Goal: Navigation & Orientation: Find specific page/section

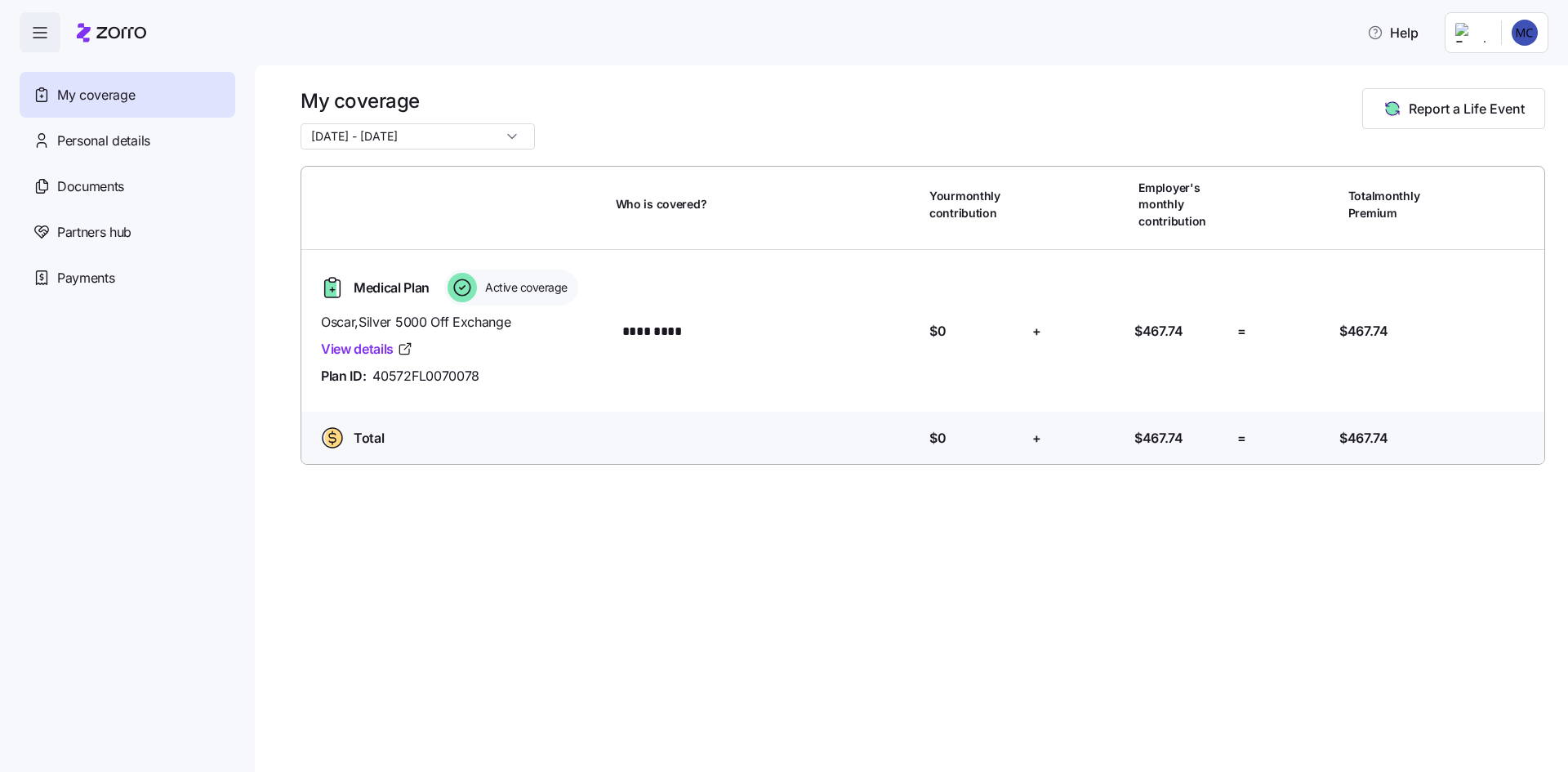
click at [41, 47] on span "button" at bounding box center [40, 33] width 39 height 39
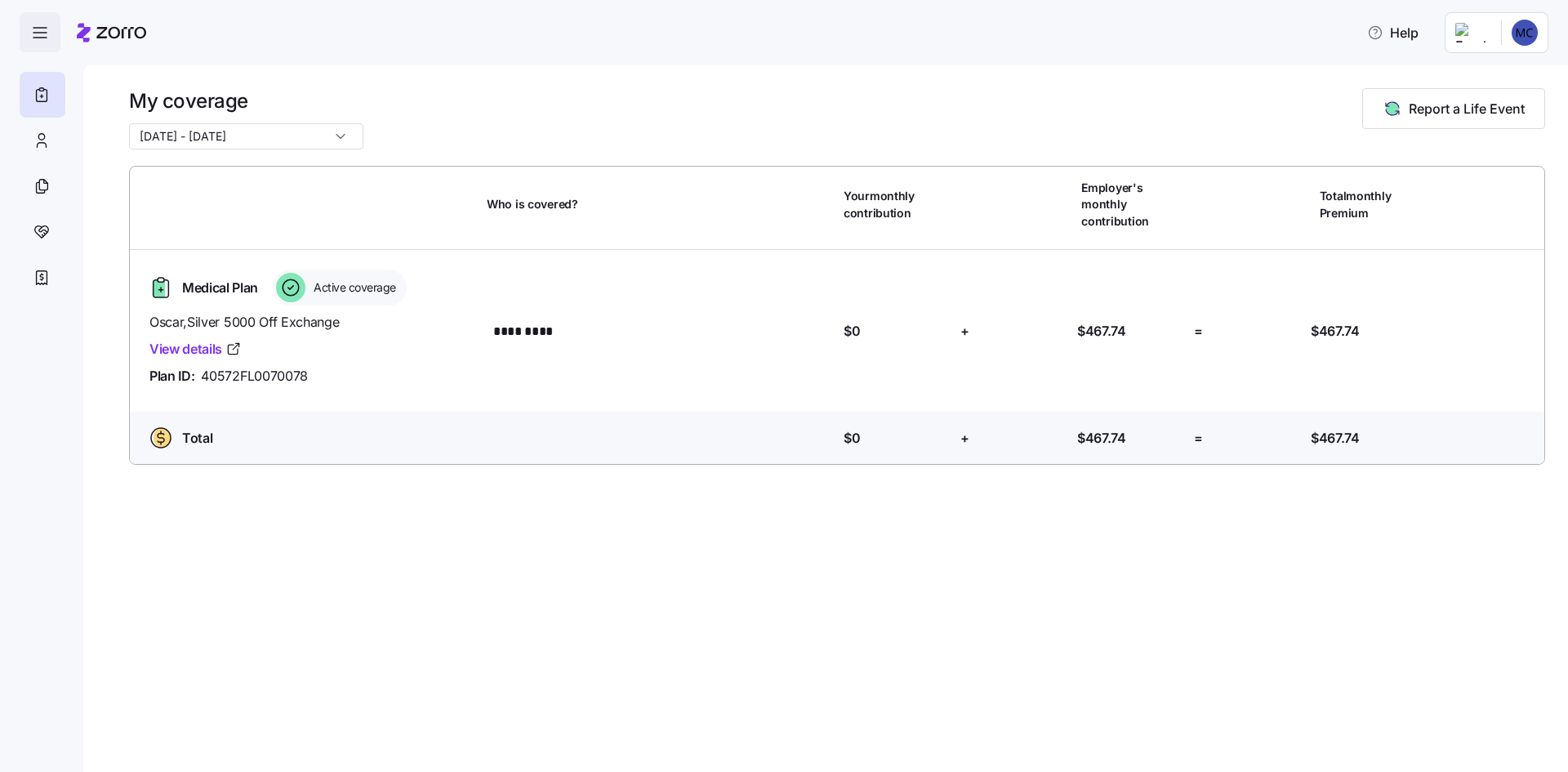
click at [41, 47] on span "button" at bounding box center [40, 33] width 39 height 39
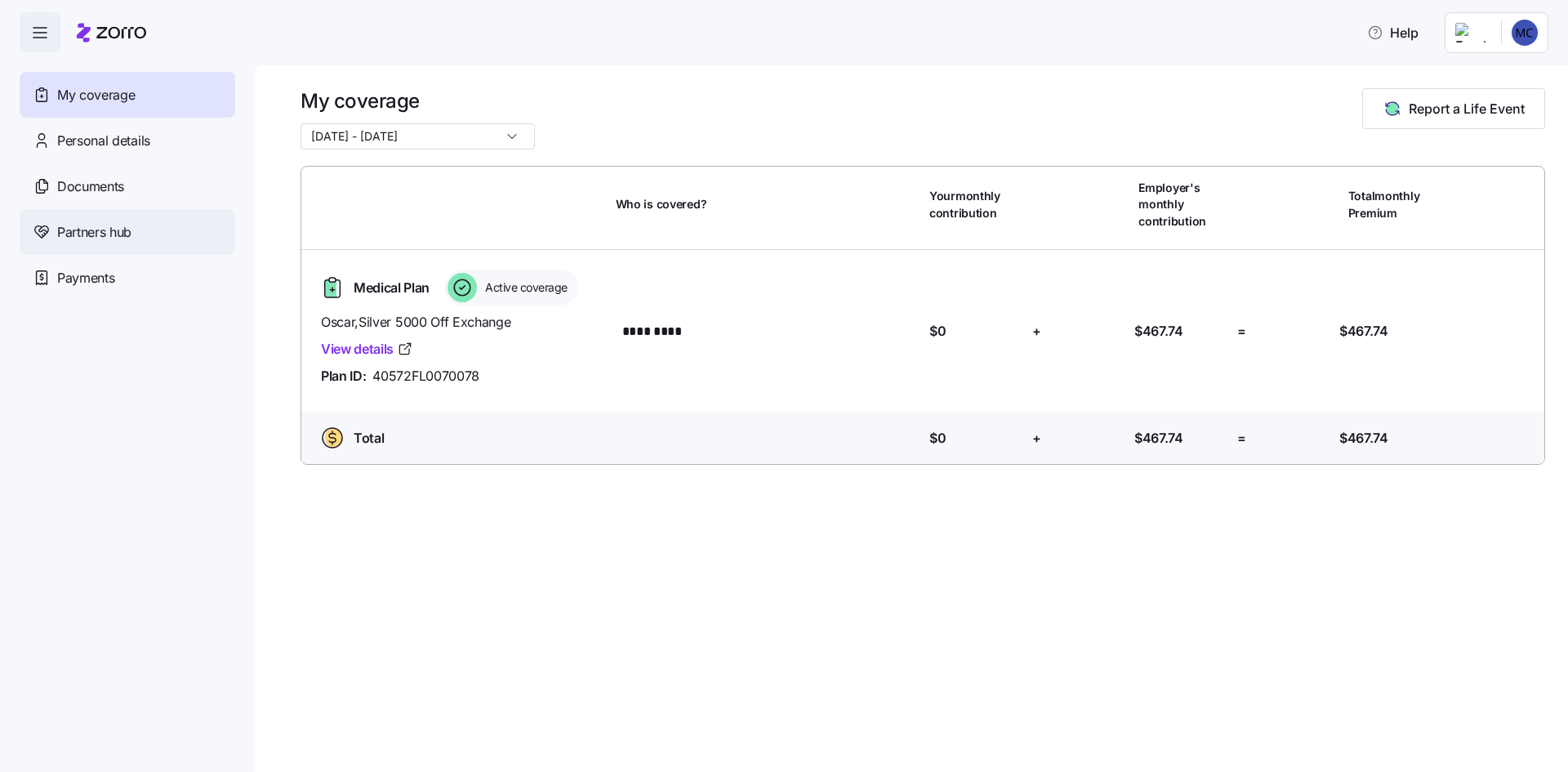
click at [108, 241] on span "Partners hub" at bounding box center [94, 232] width 74 height 21
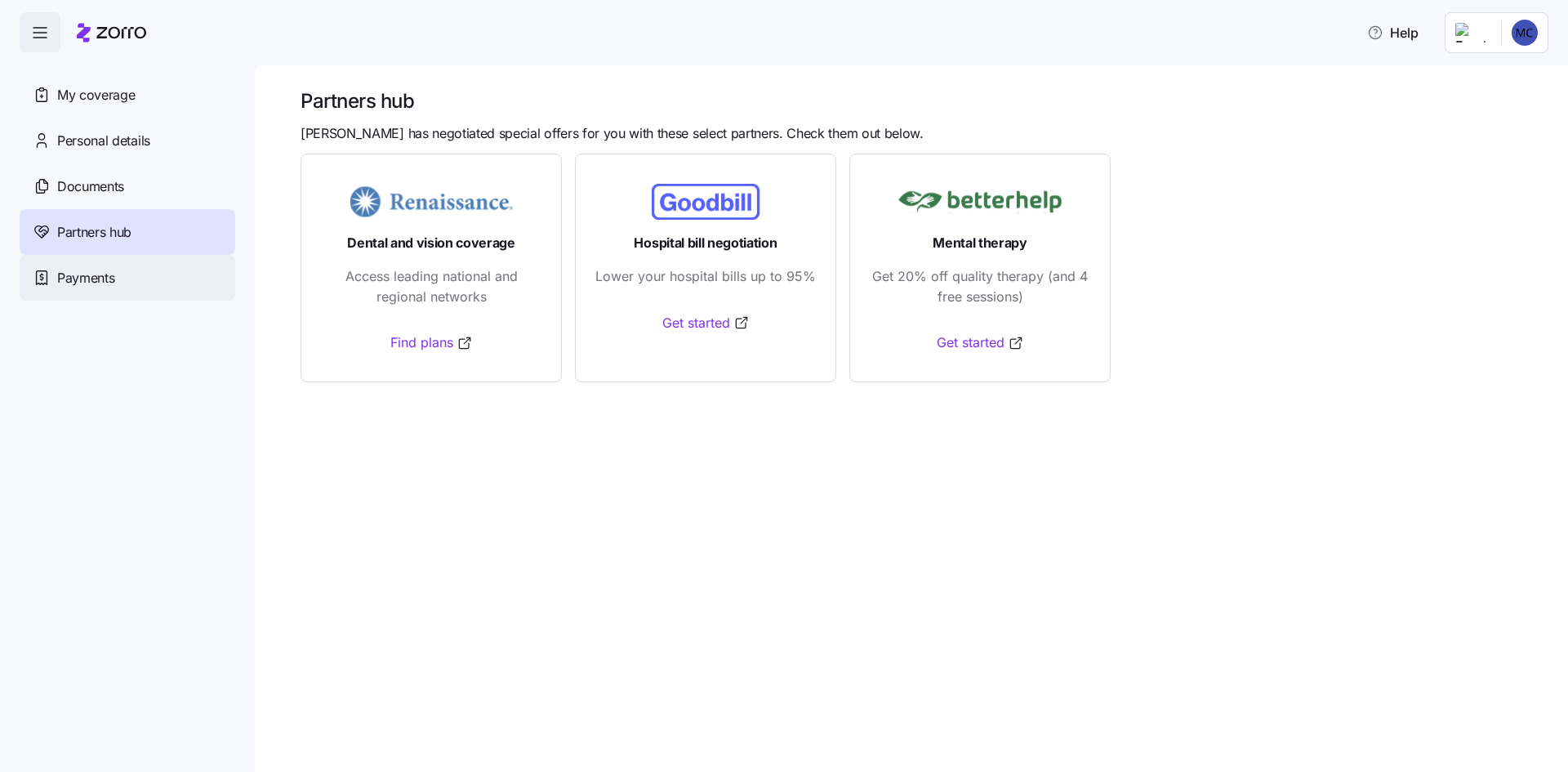
click at [94, 284] on span "Payments" at bounding box center [86, 278] width 57 height 21
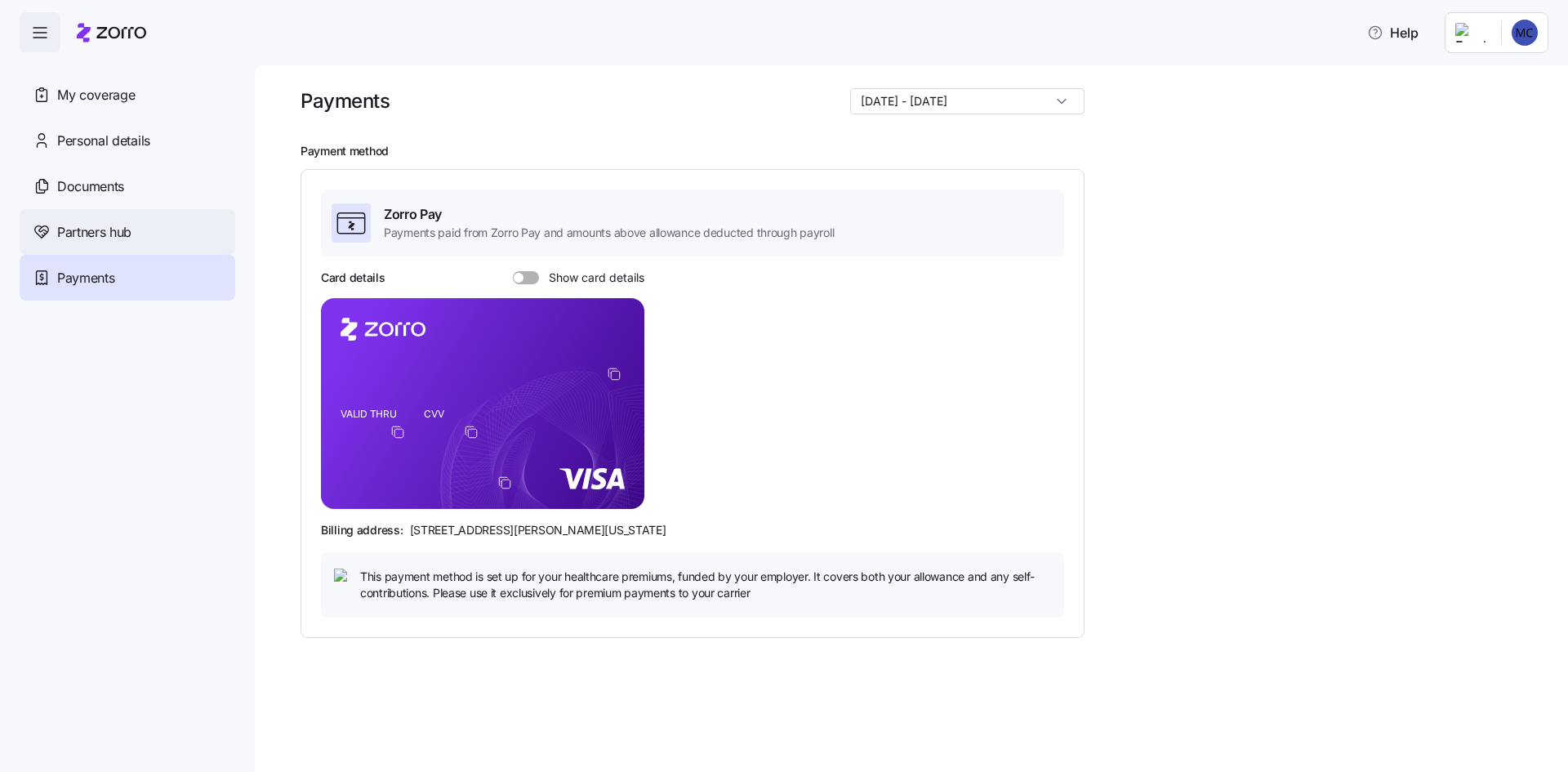
click at [74, 222] on span "Partners hub" at bounding box center [94, 232] width 74 height 21
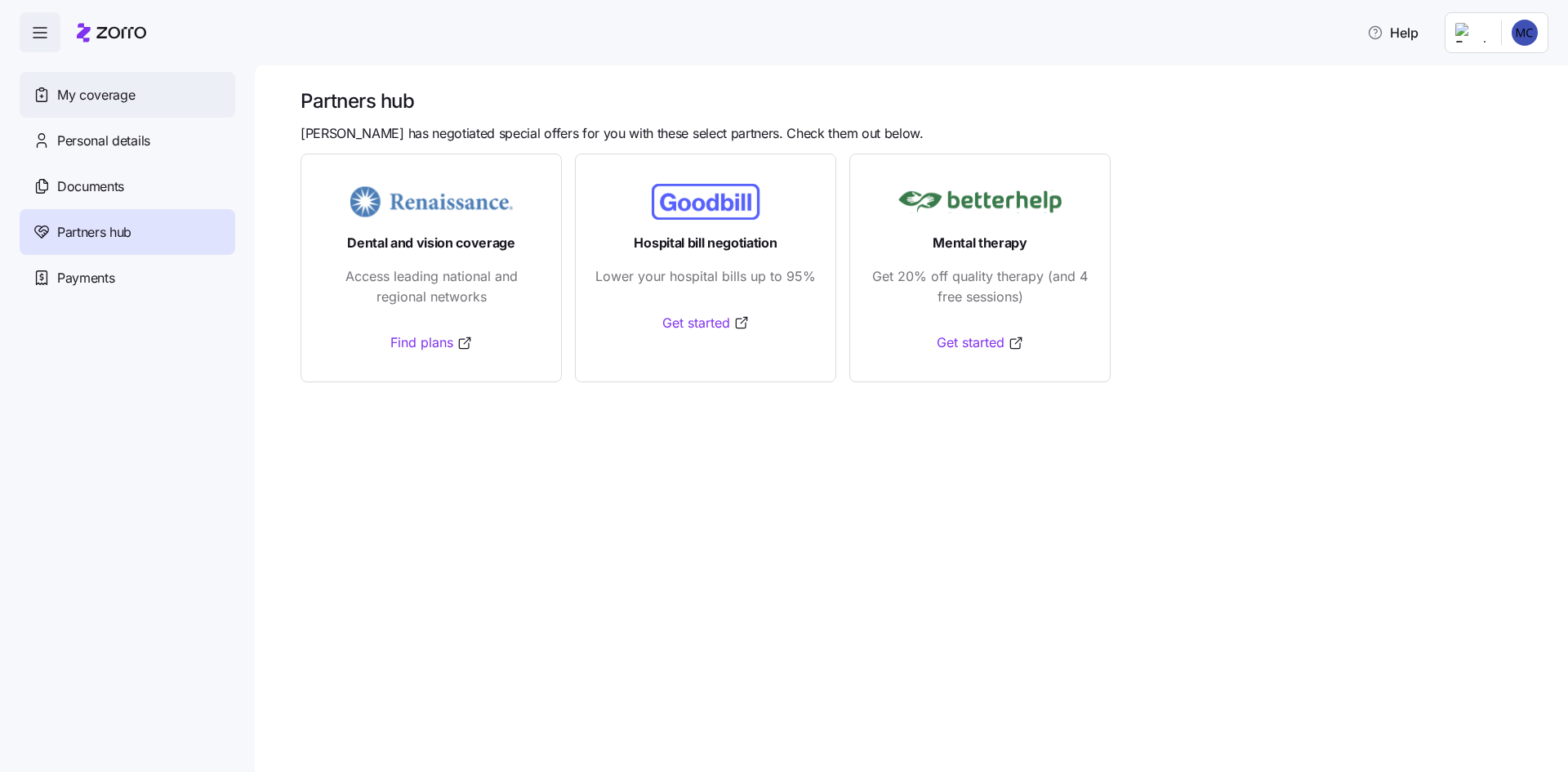
click at [89, 91] on span "My coverage" at bounding box center [96, 95] width 78 height 21
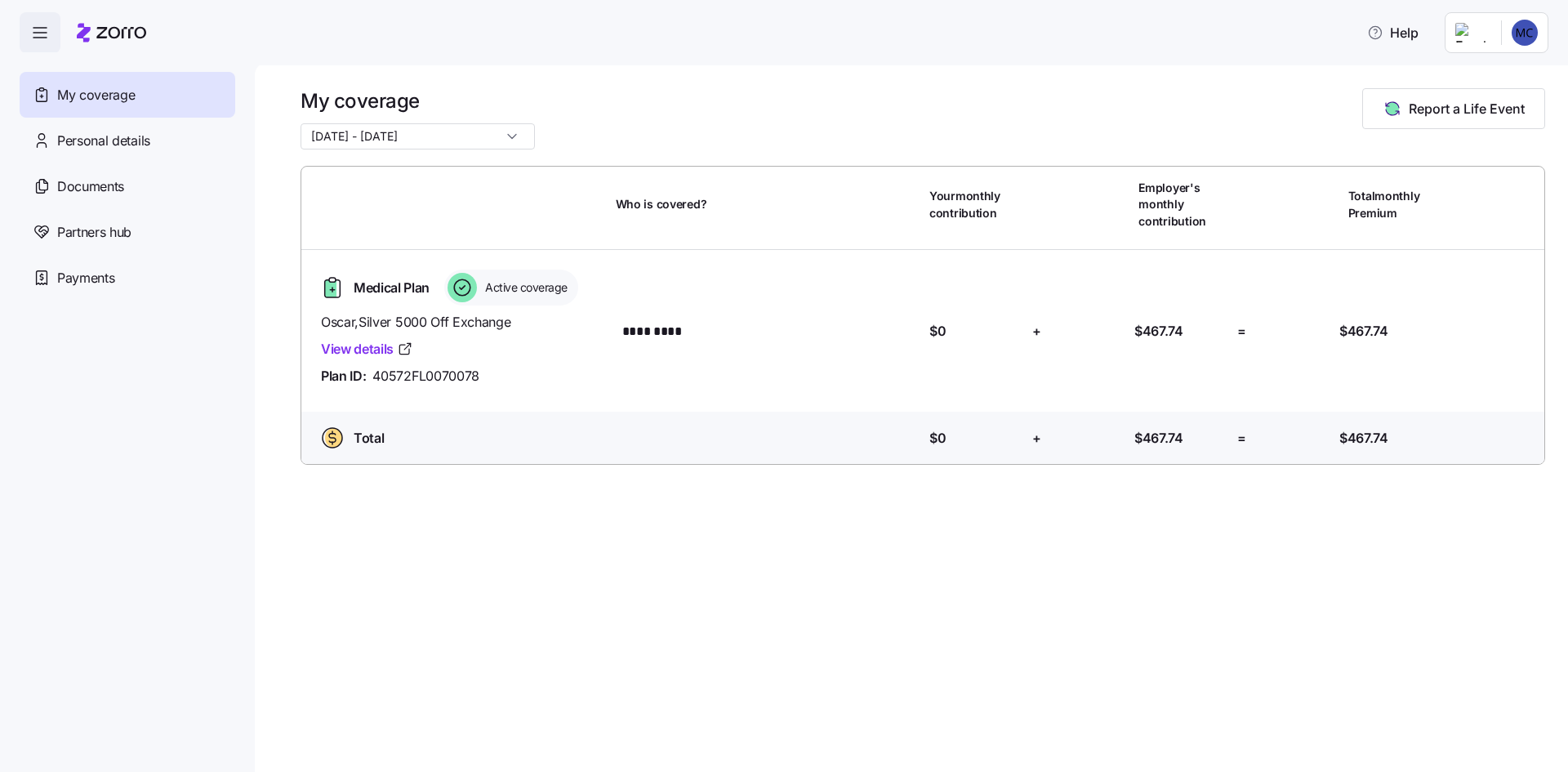
click at [48, 33] on icon "button" at bounding box center [40, 33] width 20 height 20
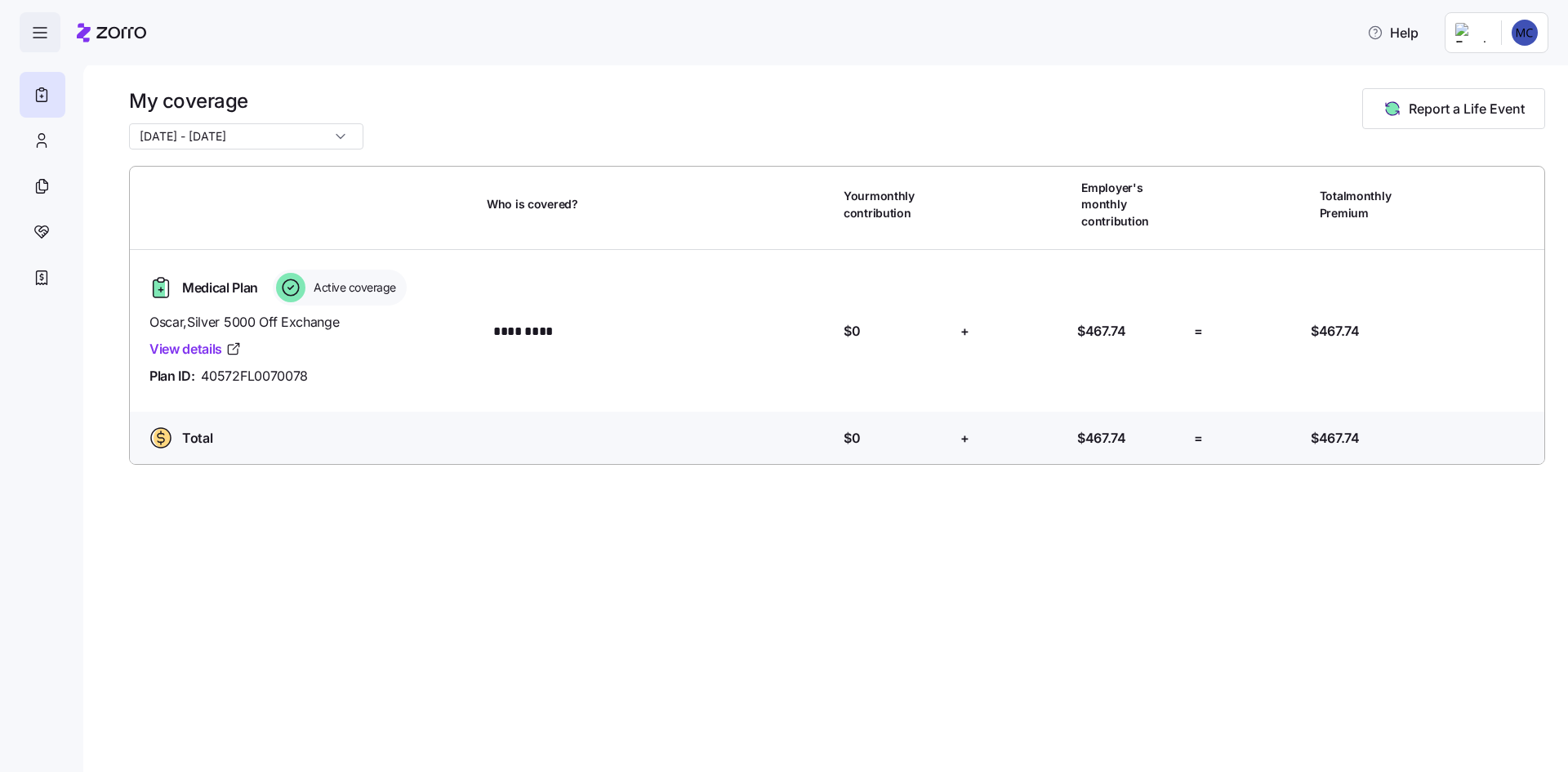
click at [48, 33] on icon "button" at bounding box center [40, 33] width 20 height 20
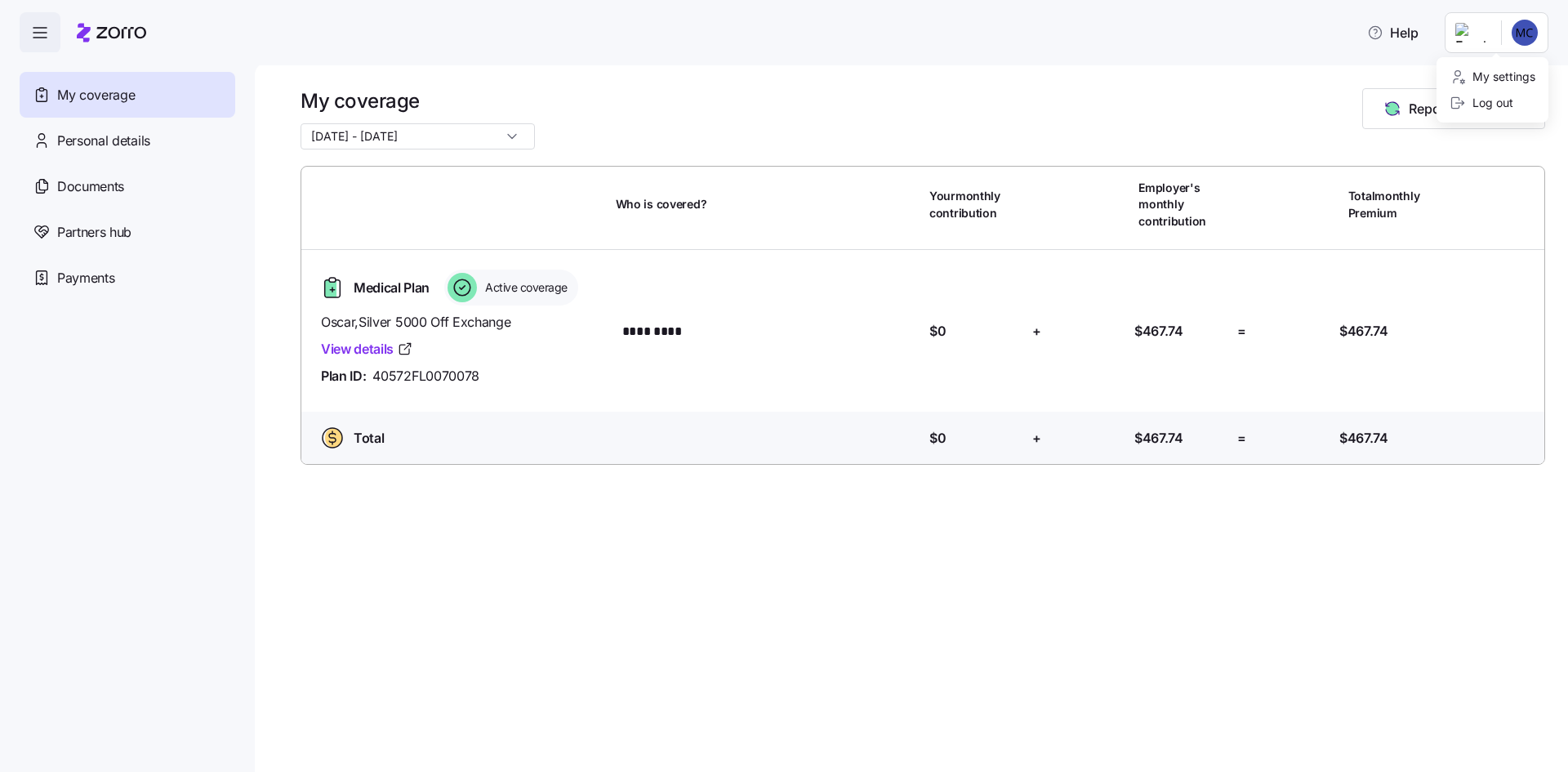
click at [1527, 36] on html "Help My coverage Personal details Documents Partners hub Payments My coverage 1…" at bounding box center [784, 381] width 1568 height 762
click at [92, 221] on div "Partners hub" at bounding box center [127, 231] width 215 height 46
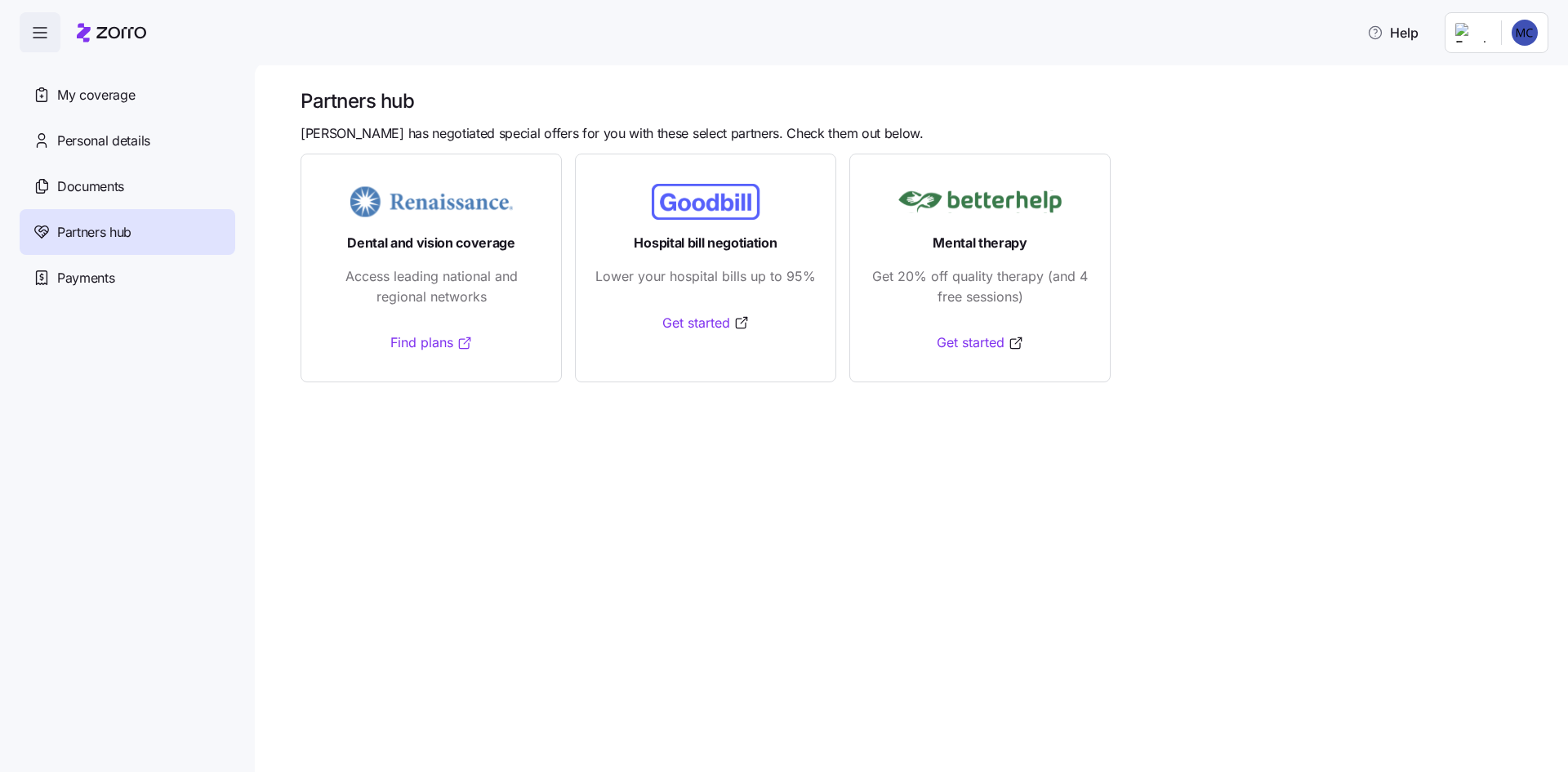
click at [402, 339] on link "Find plans" at bounding box center [431, 343] width 82 height 21
click at [32, 22] on span "button" at bounding box center [40, 33] width 39 height 39
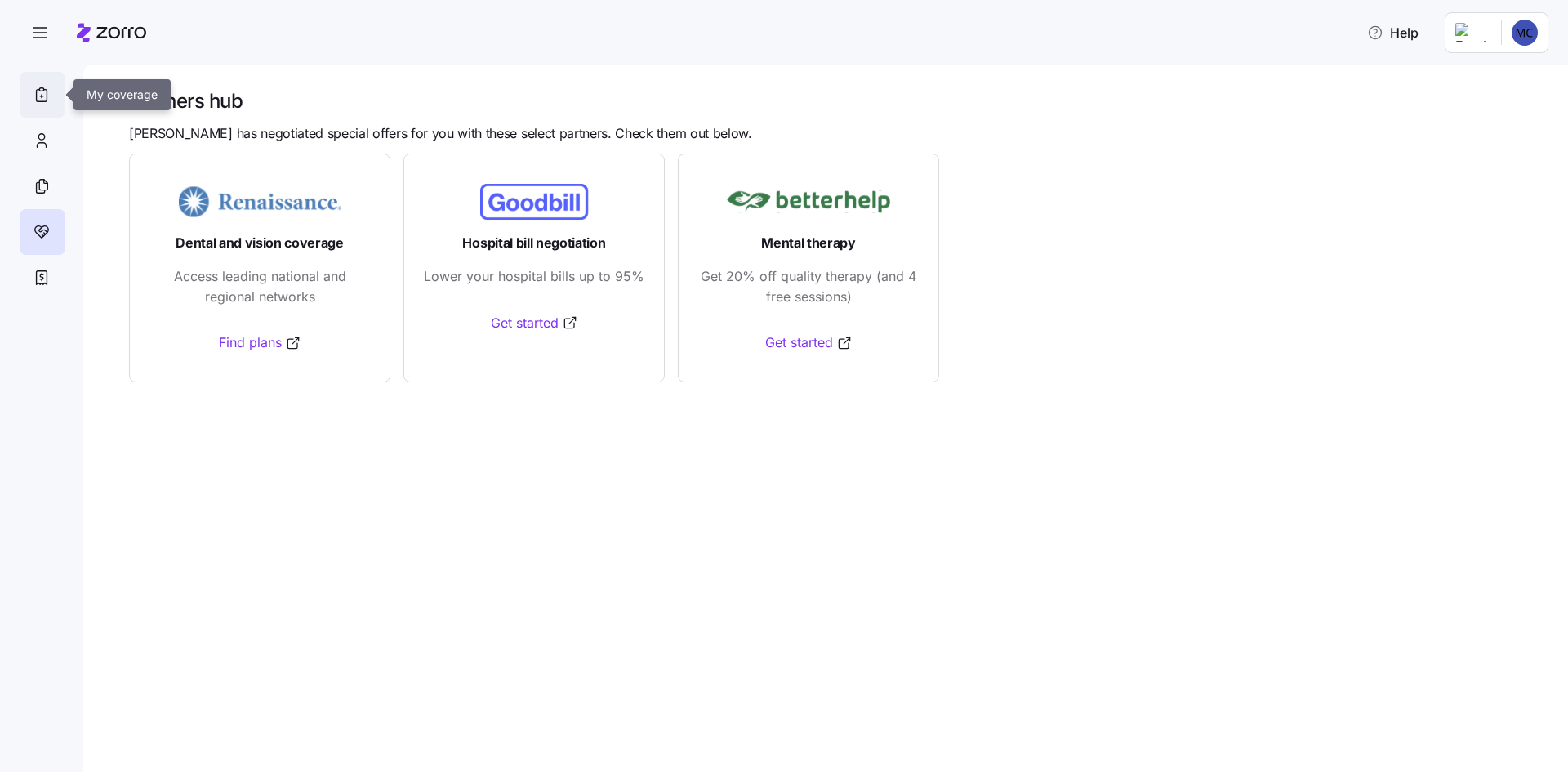
click at [42, 100] on icon at bounding box center [41, 95] width 18 height 20
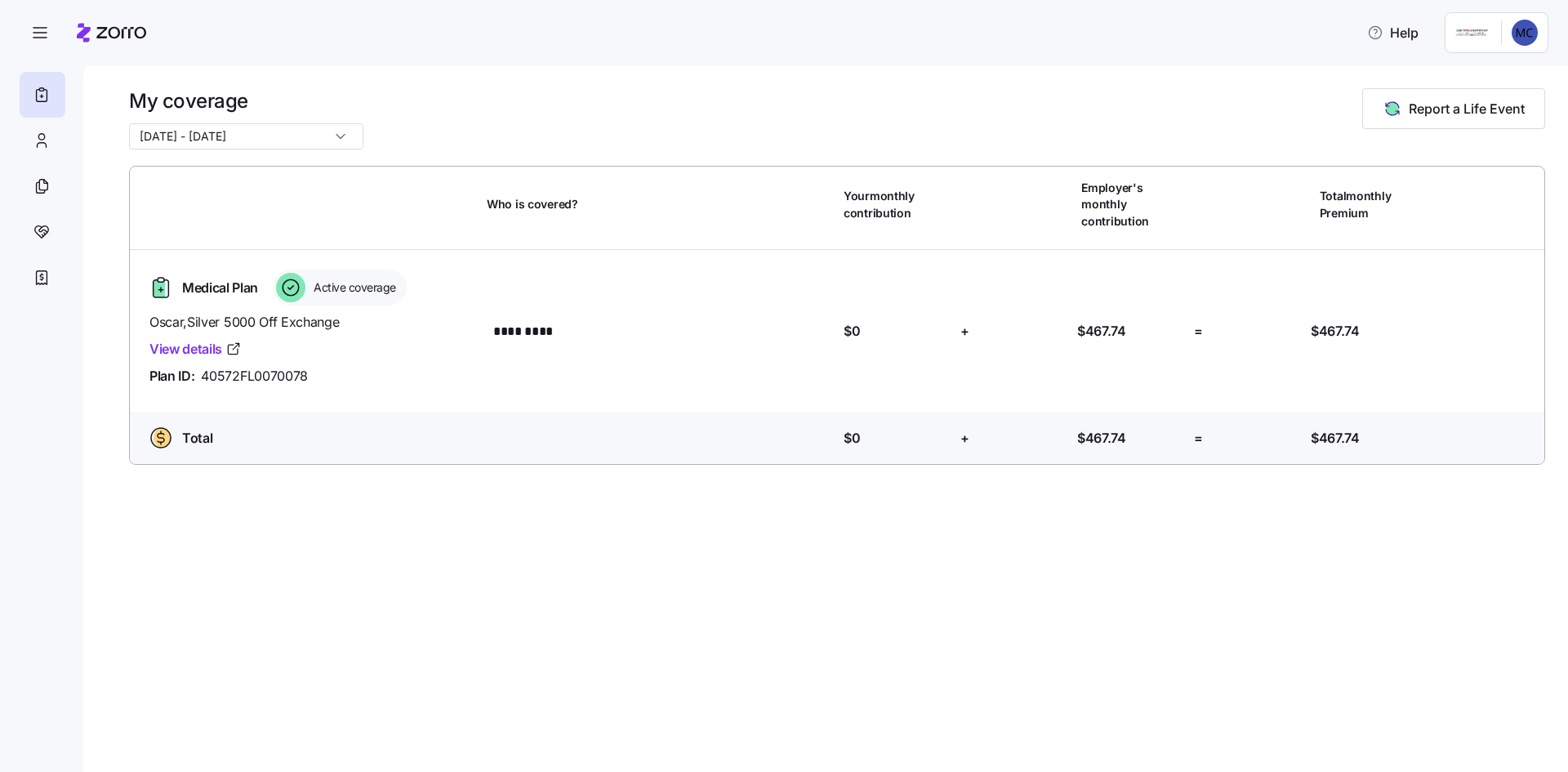
click at [368, 280] on span "Active coverage" at bounding box center [351, 288] width 87 height 16
click at [234, 278] on span "Medical Plan" at bounding box center [220, 288] width 76 height 21
click at [206, 339] on link "View details" at bounding box center [195, 349] width 92 height 21
click at [1523, 33] on html "Help My coverage 10/01/2025 - 12/31/2025 Report a Life Event Who is covered? Yo…" at bounding box center [784, 381] width 1568 height 762
click at [1517, 75] on div "My settings" at bounding box center [1493, 77] width 86 height 18
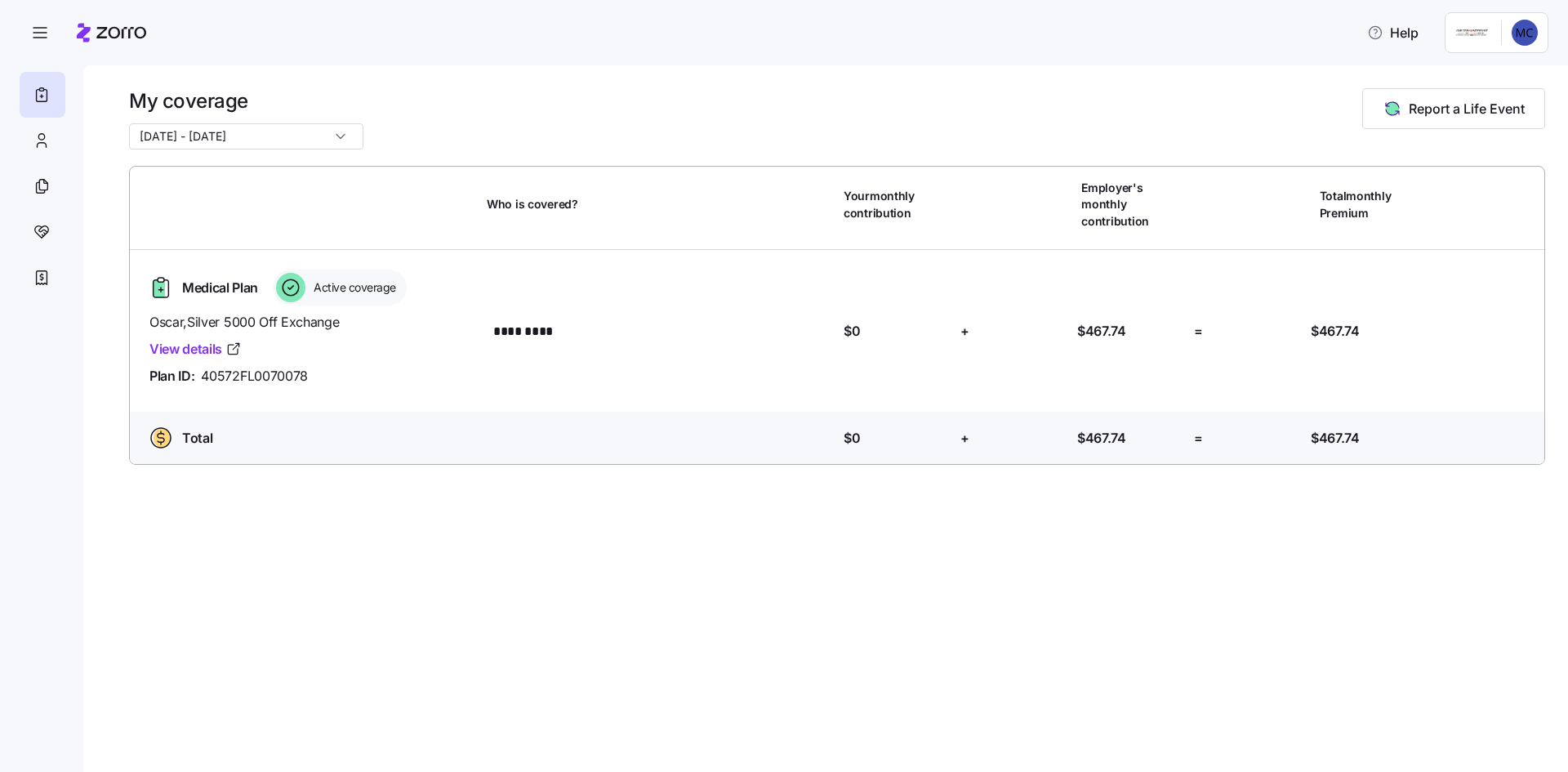
click at [1534, 38] on html "Help My coverage 10/01/2025 - 12/31/2025 Report a Life Event Who is covered? Yo…" at bounding box center [784, 381] width 1568 height 762
click at [1488, 76] on div "My settings" at bounding box center [1493, 77] width 86 height 18
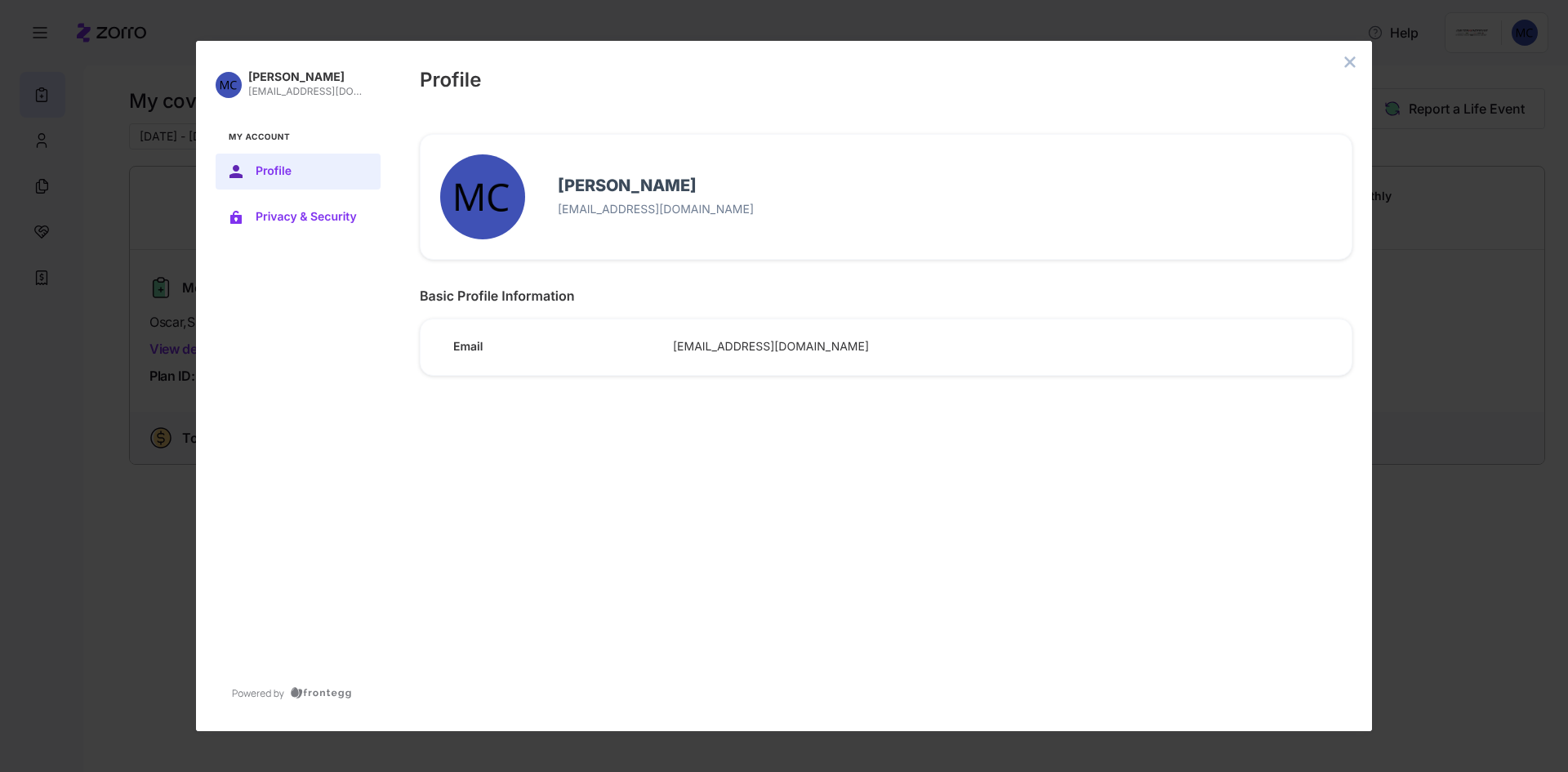
click at [300, 213] on span "Privacy & Security" at bounding box center [311, 217] width 111 height 13
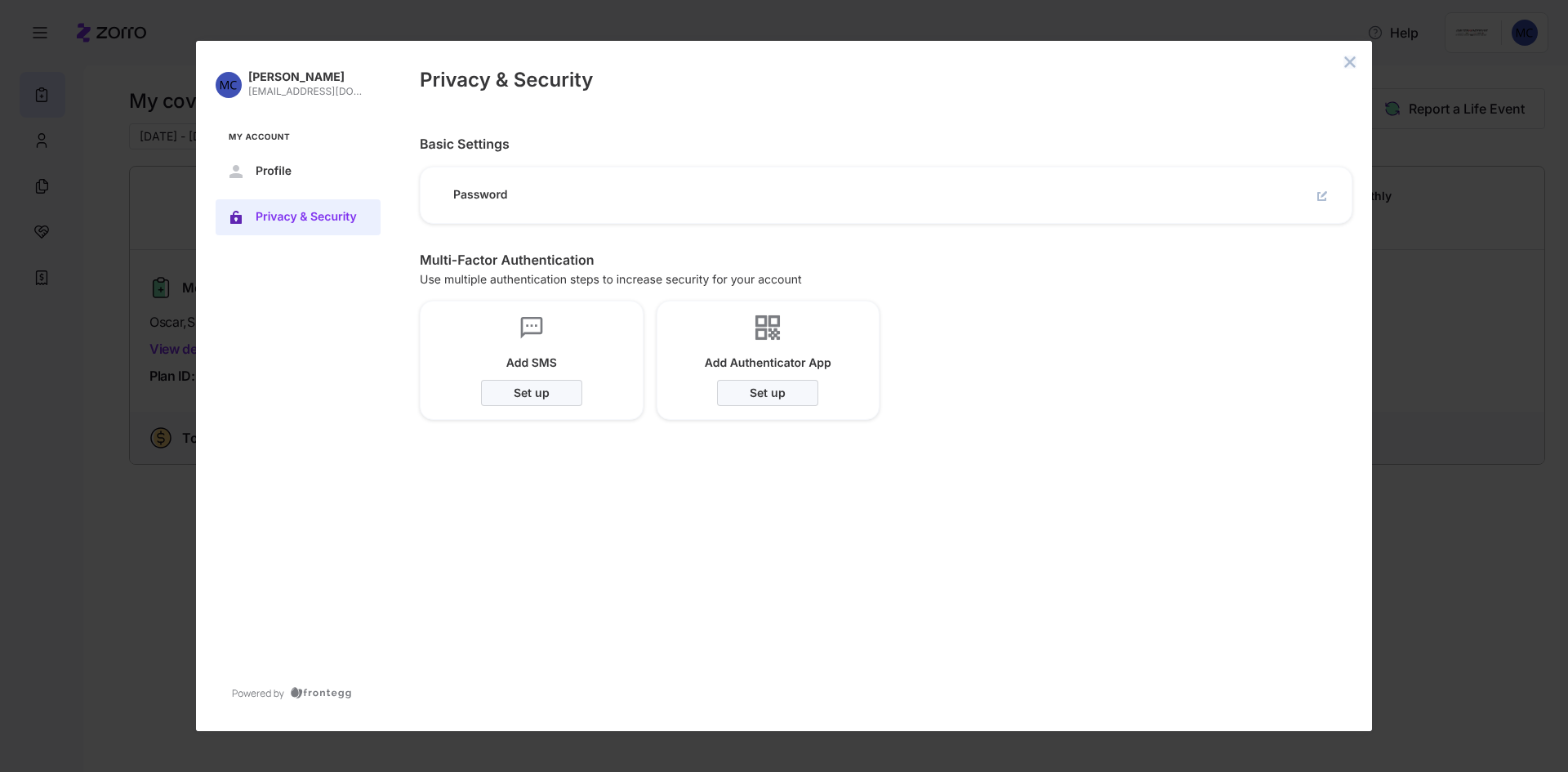
click at [1353, 65] on icon "close admin-box" at bounding box center [1350, 62] width 11 height 11
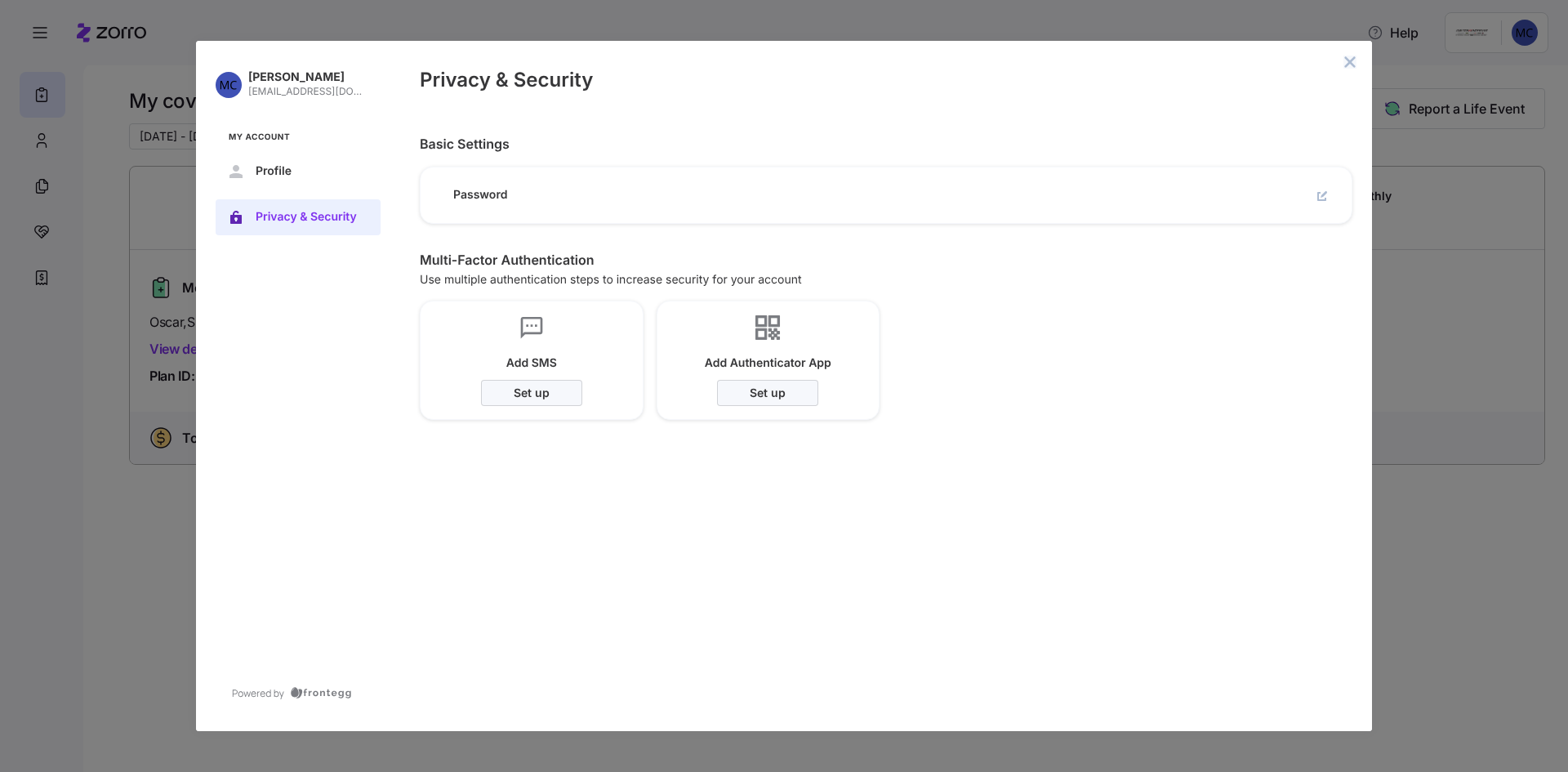
click at [1353, 66] on icon "close admin-box" at bounding box center [1350, 62] width 13 height 13
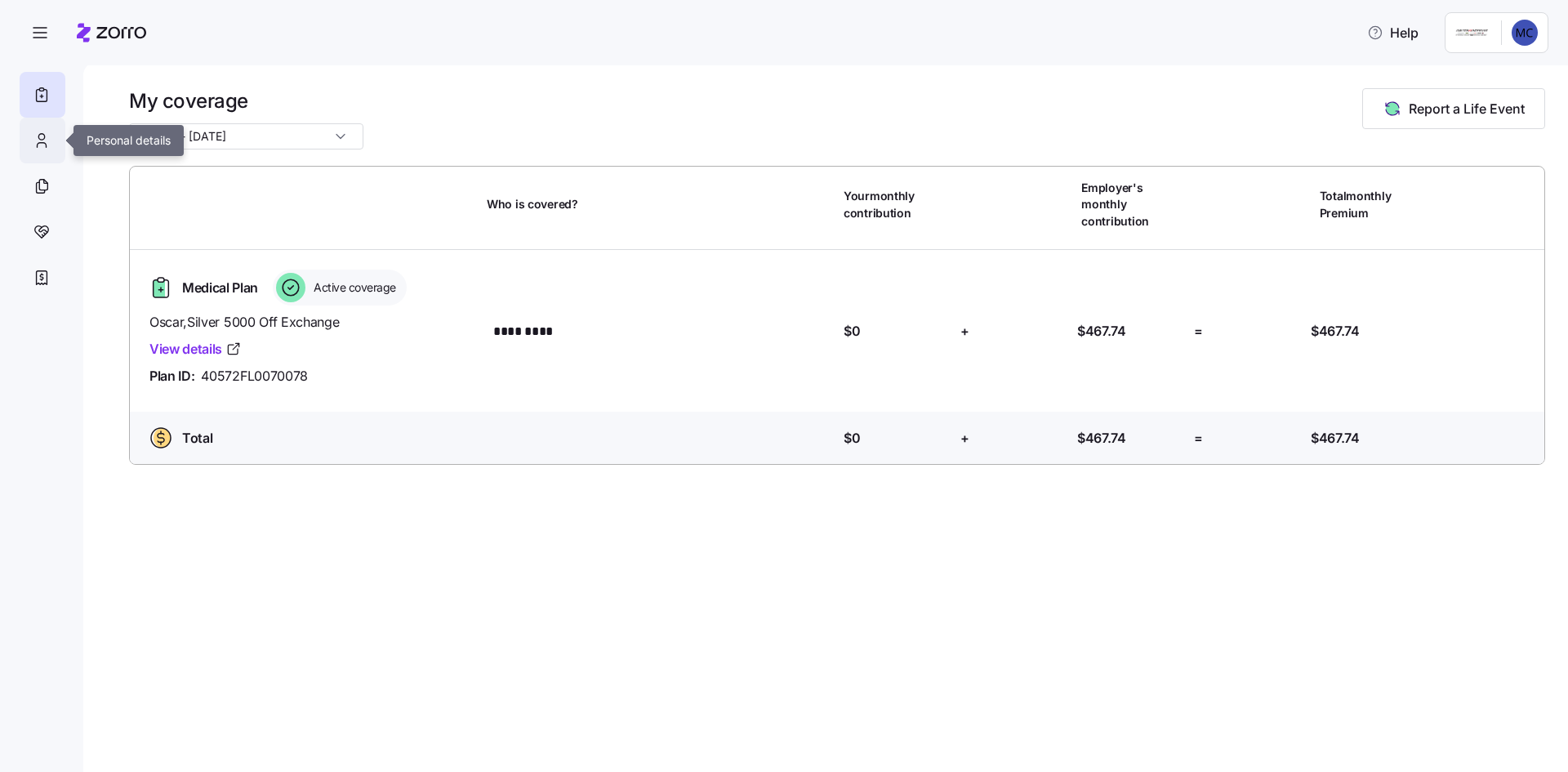
click at [35, 142] on icon at bounding box center [41, 141] width 18 height 20
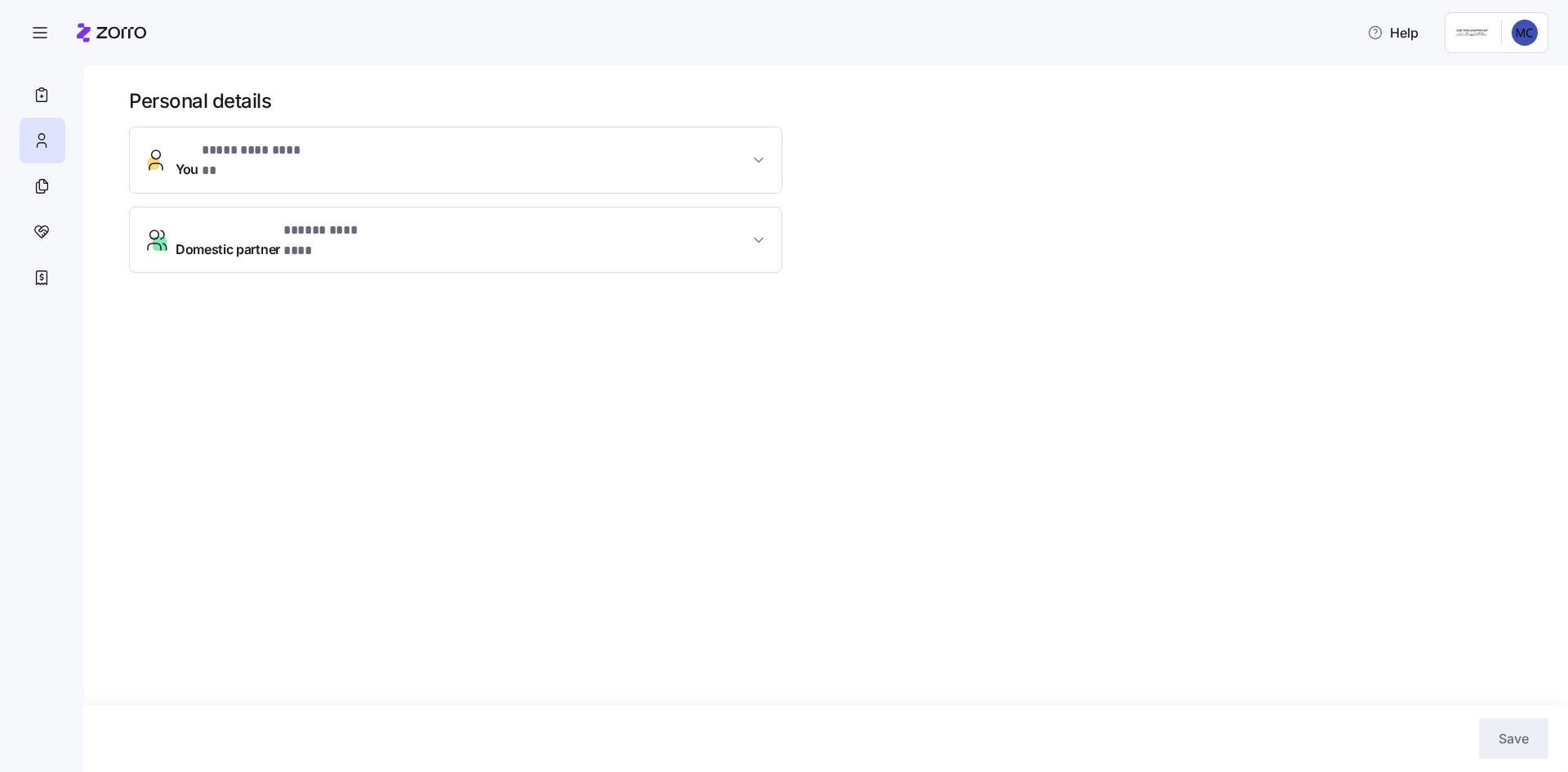
click at [683, 225] on span "Domestic partner * ***** ******** *" at bounding box center [462, 240] width 573 height 39
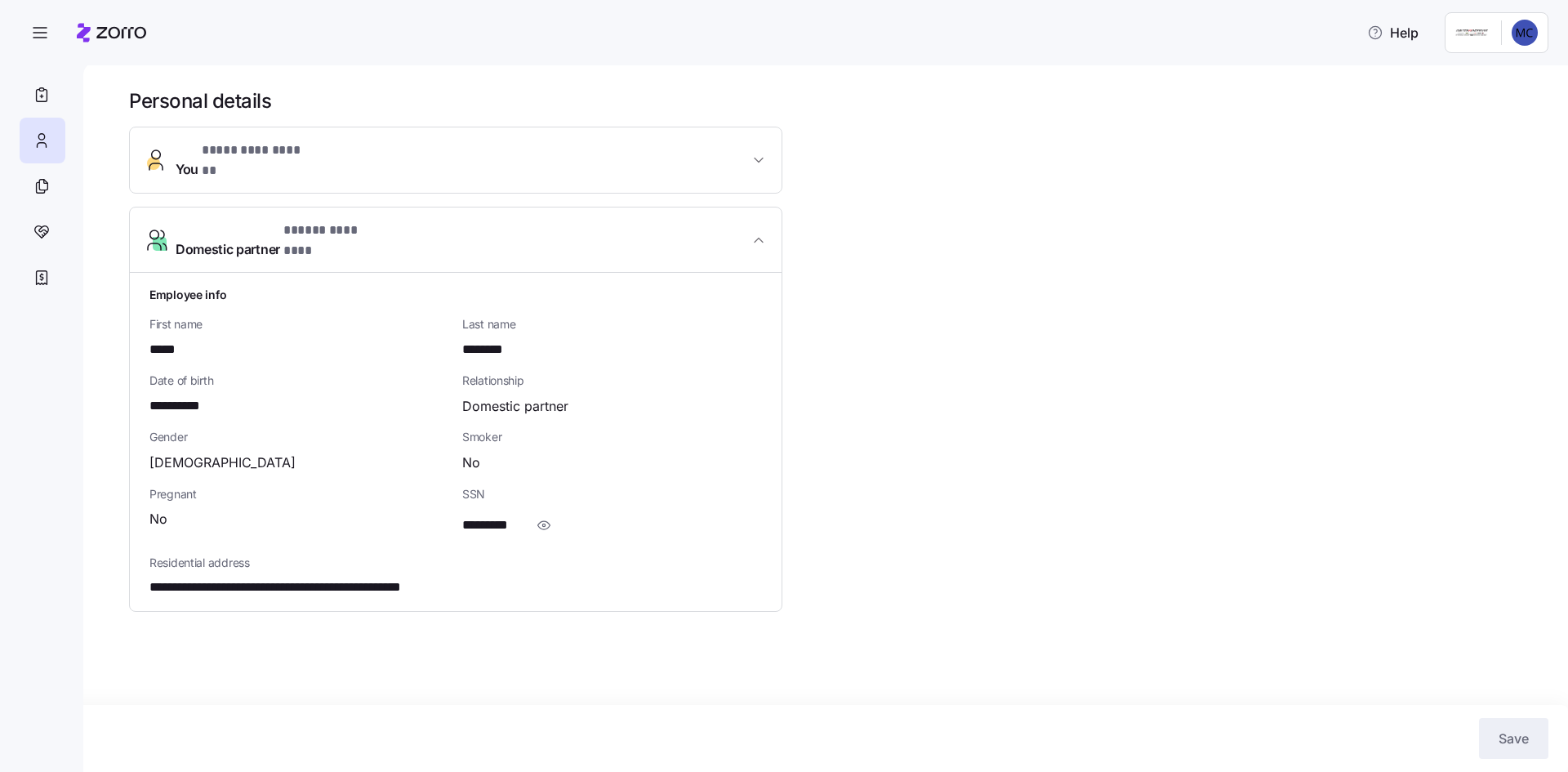
click at [682, 225] on span "Domestic partner * ***** ******** *" at bounding box center [462, 240] width 573 height 39
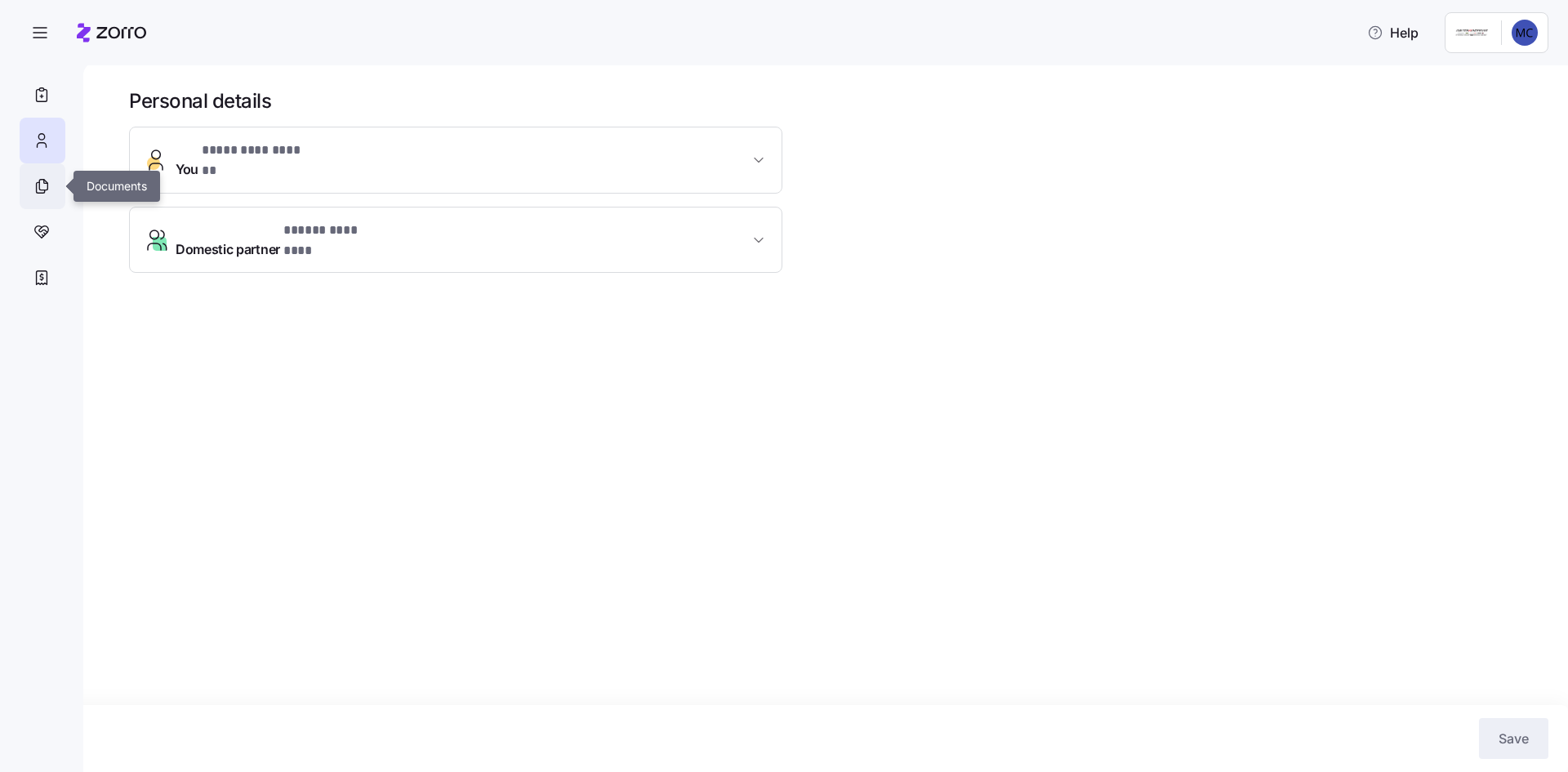
click at [35, 186] on icon at bounding box center [41, 186] width 18 height 20
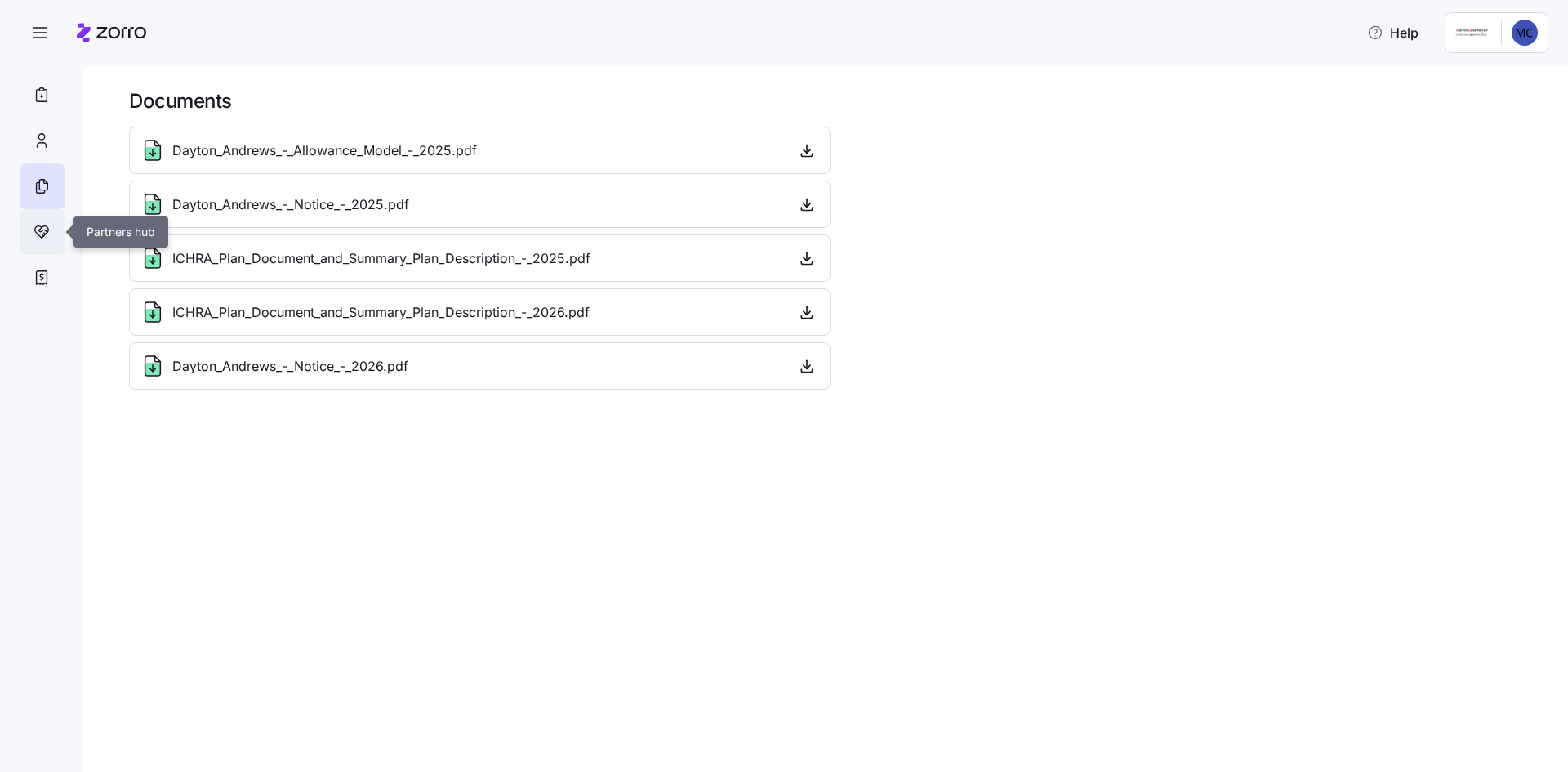
click at [48, 240] on icon at bounding box center [41, 232] width 18 height 20
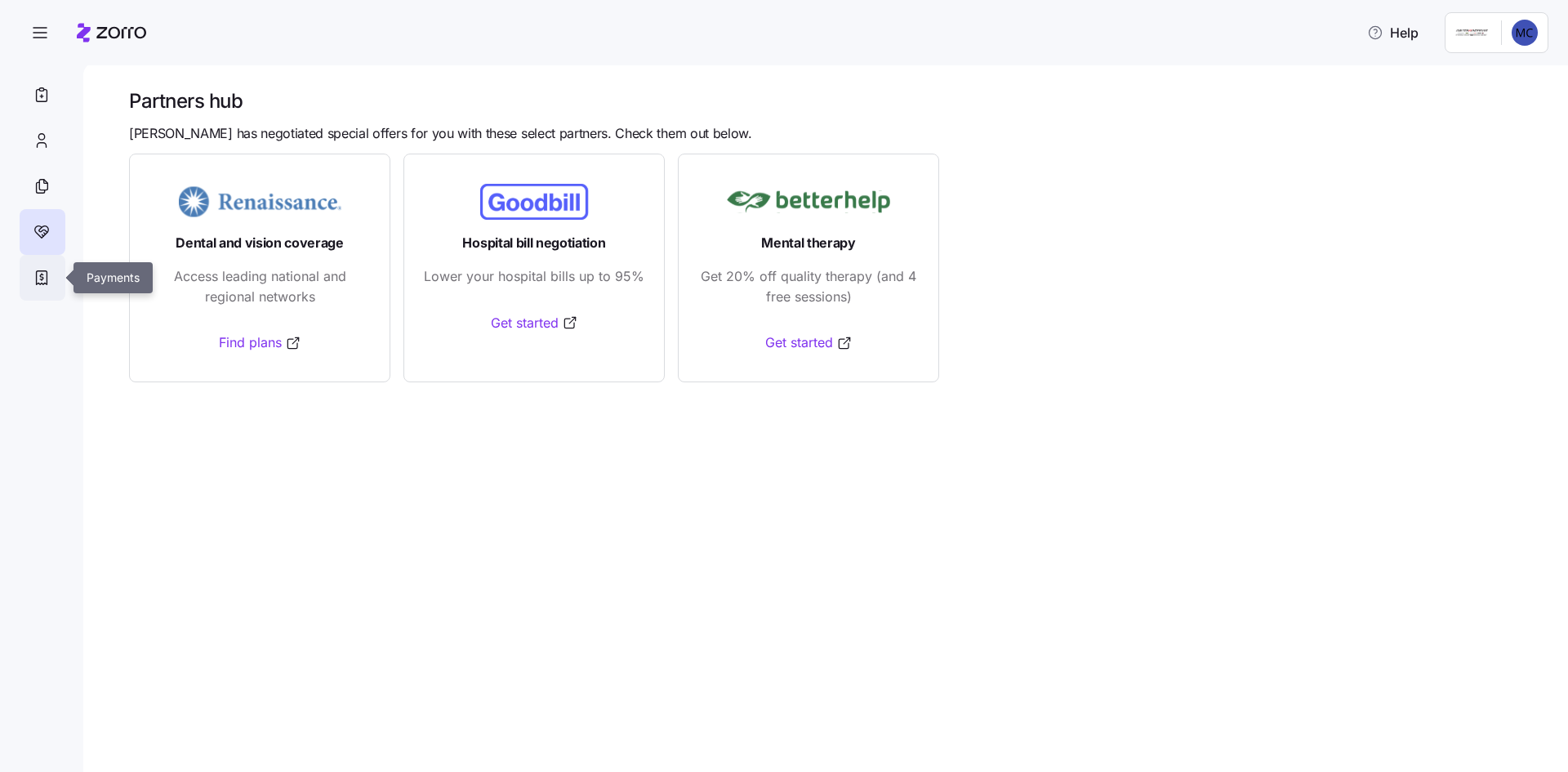
click at [39, 278] on icon at bounding box center [41, 278] width 18 height 20
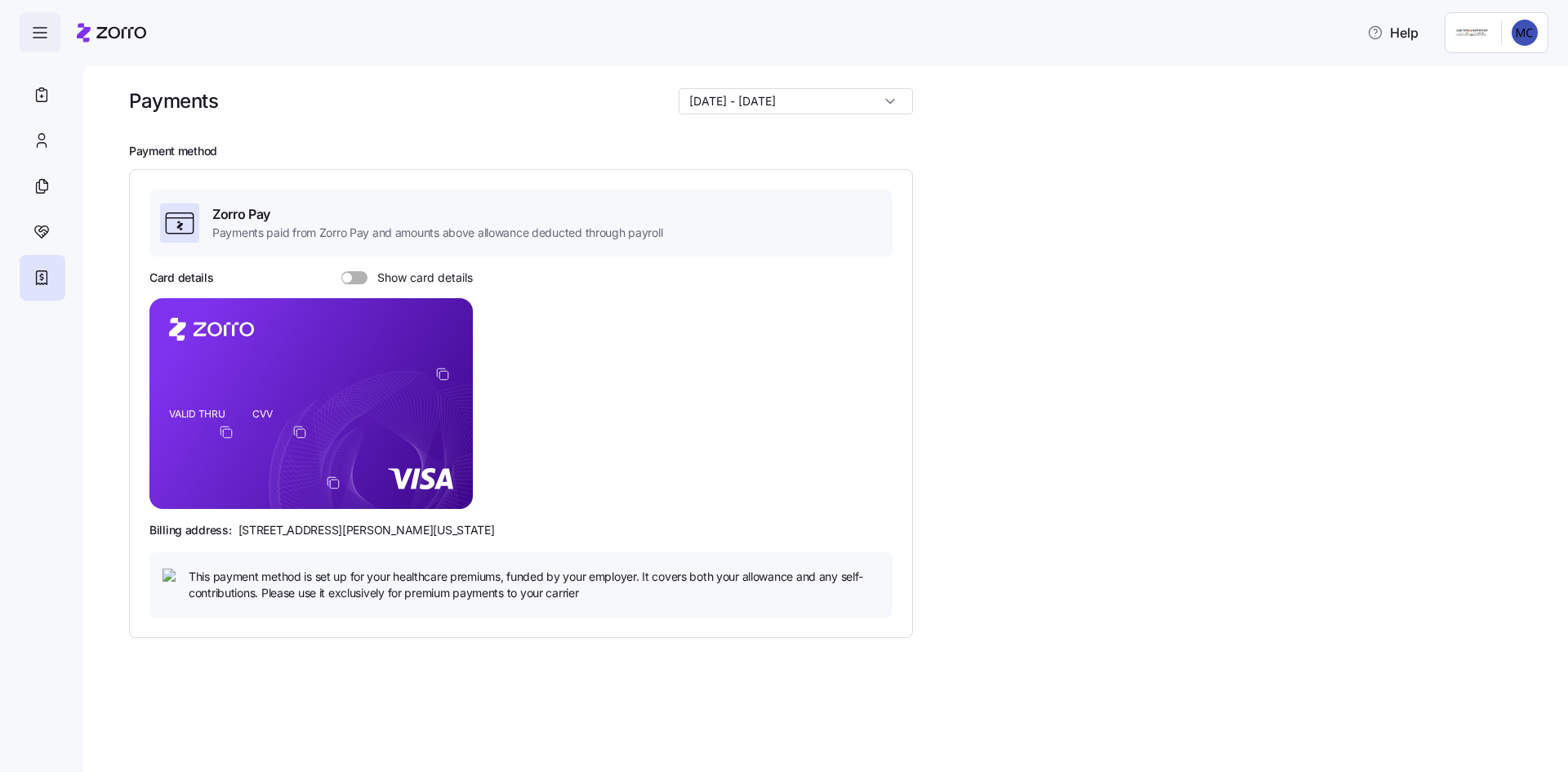
click at [49, 36] on span "button" at bounding box center [40, 33] width 39 height 39
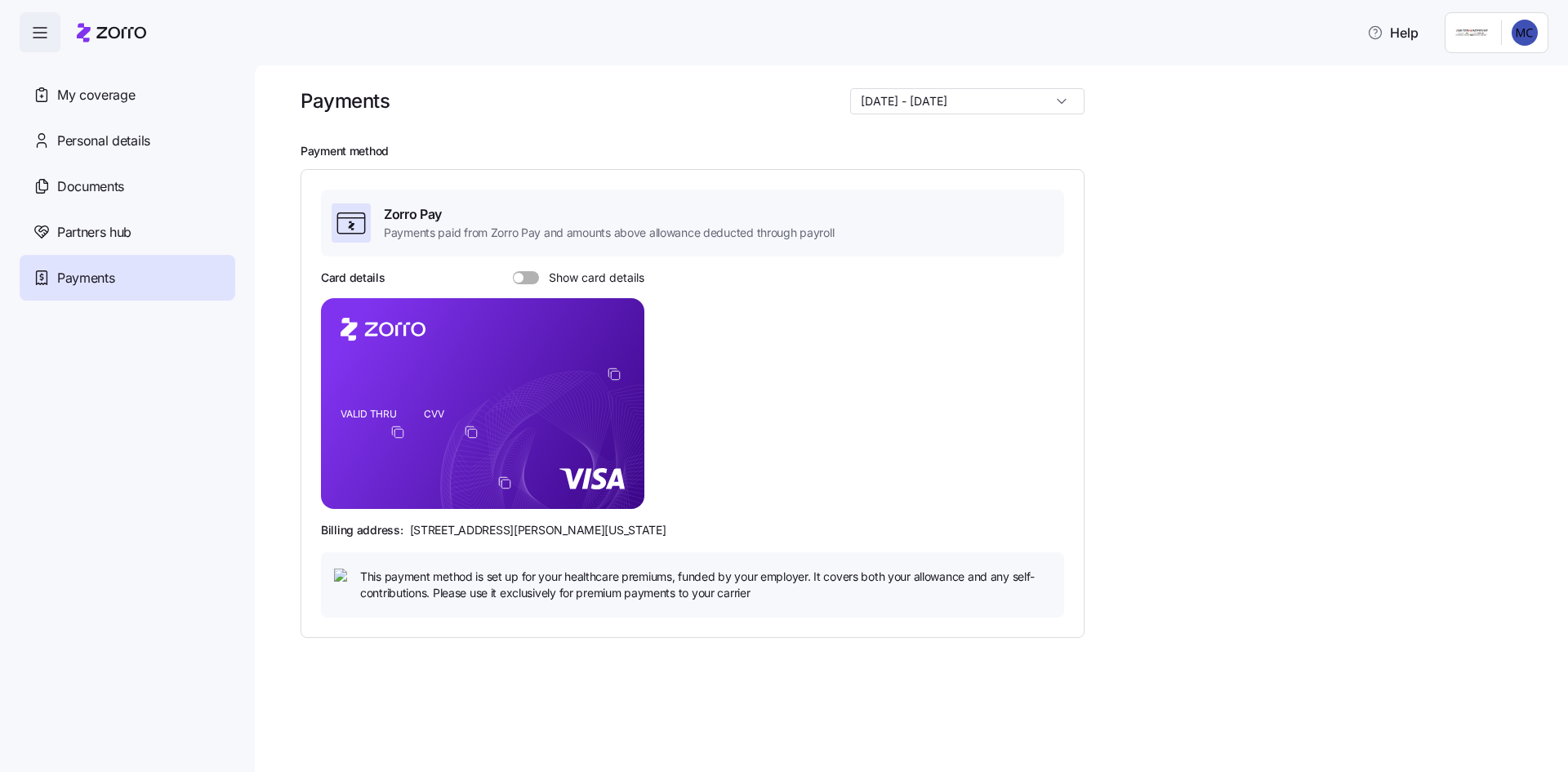
click at [49, 36] on icon "button" at bounding box center [40, 33] width 20 height 20
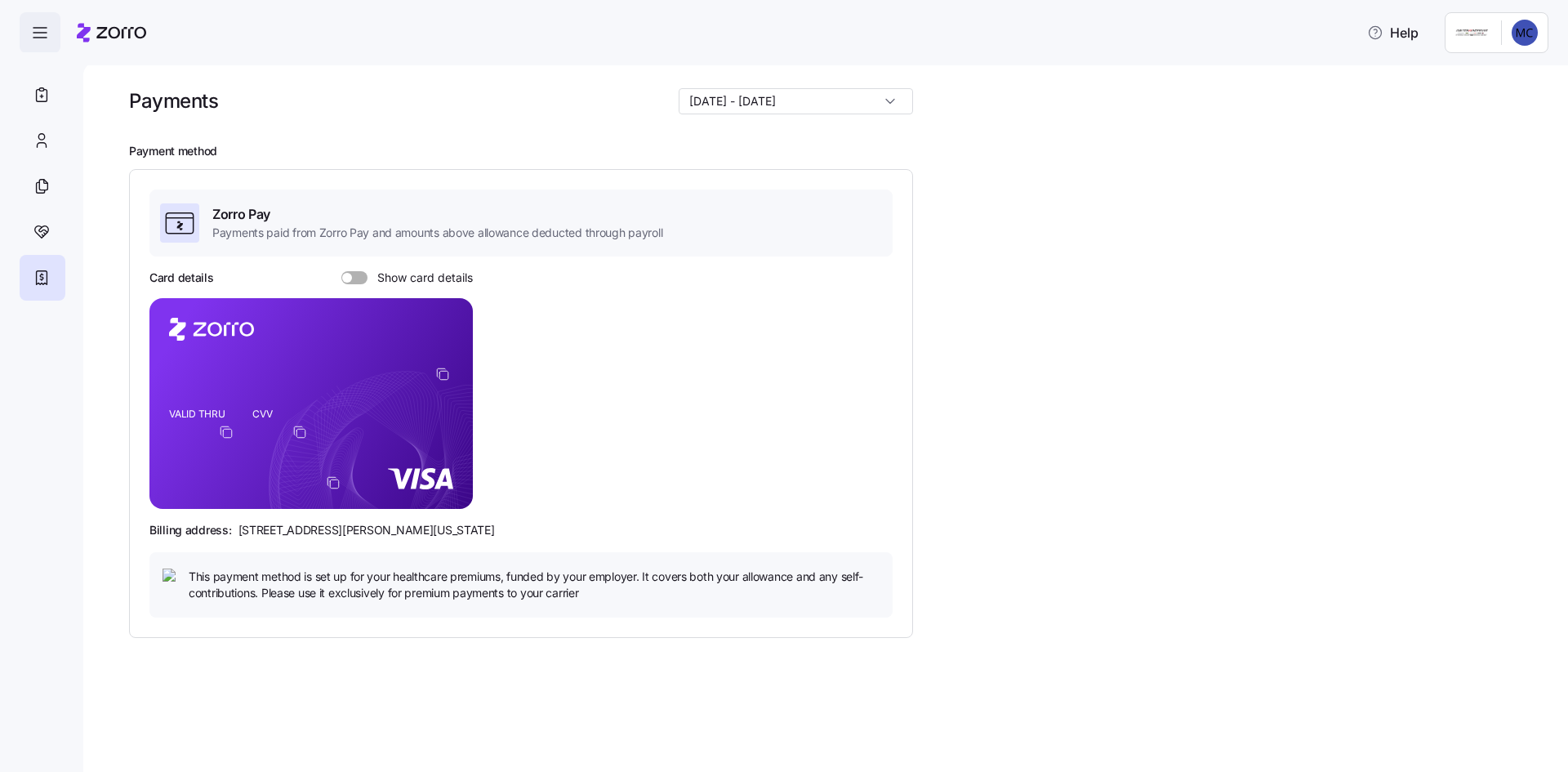
click at [49, 35] on icon "button" at bounding box center [40, 33] width 20 height 20
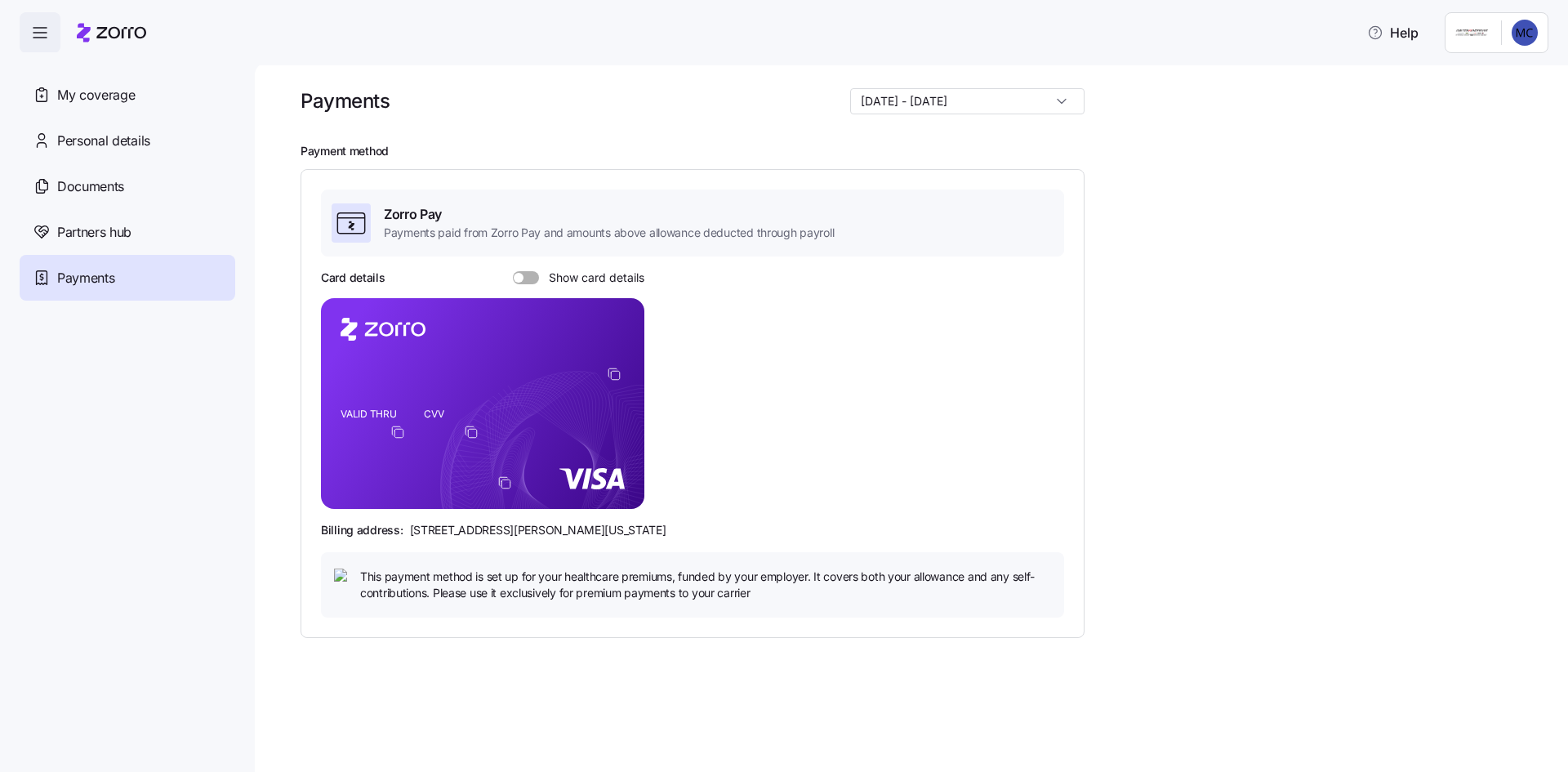
click at [48, 36] on icon "button" at bounding box center [40, 33] width 20 height 20
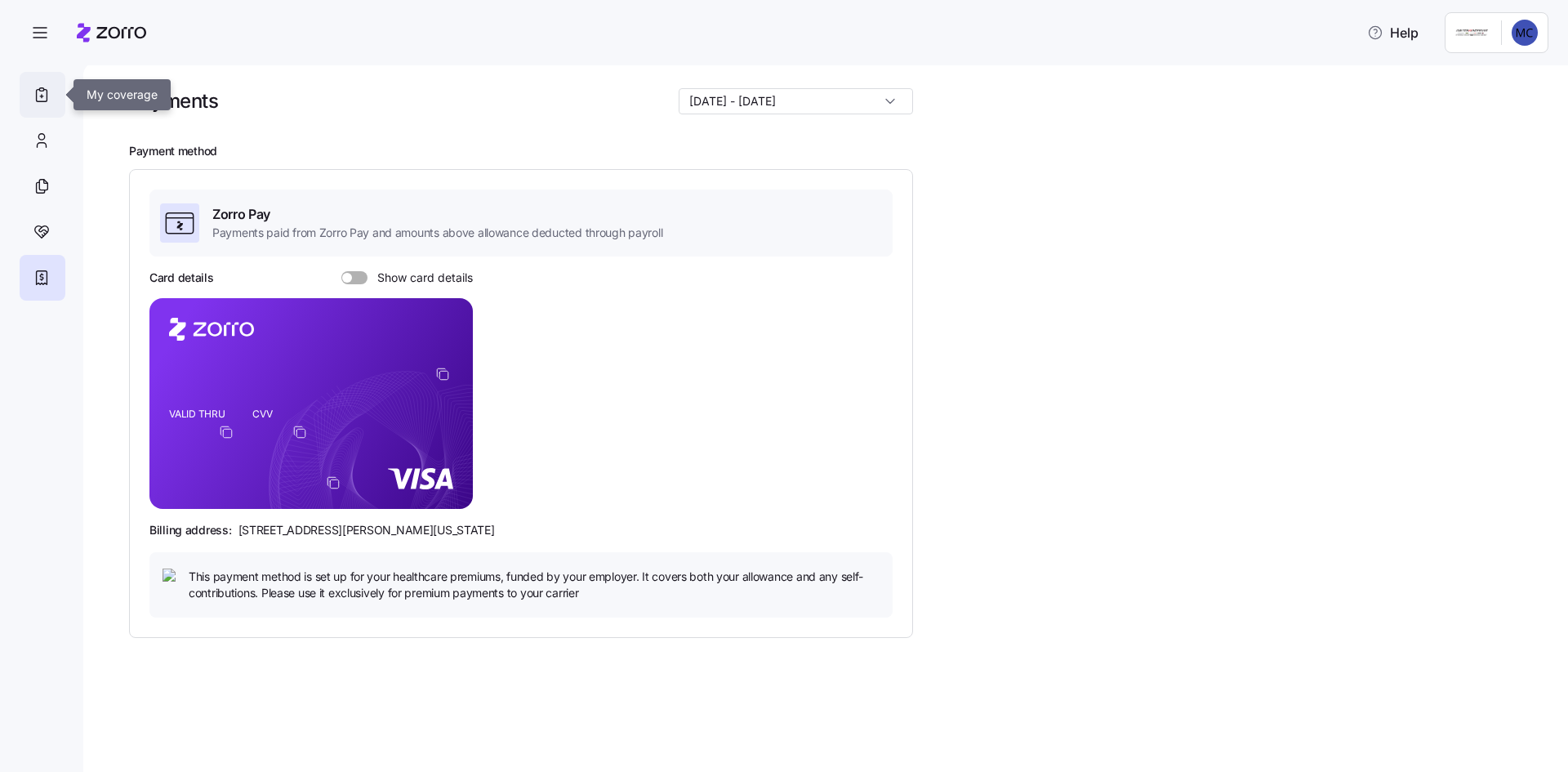
click at [44, 90] on icon at bounding box center [41, 90] width 4 height 4
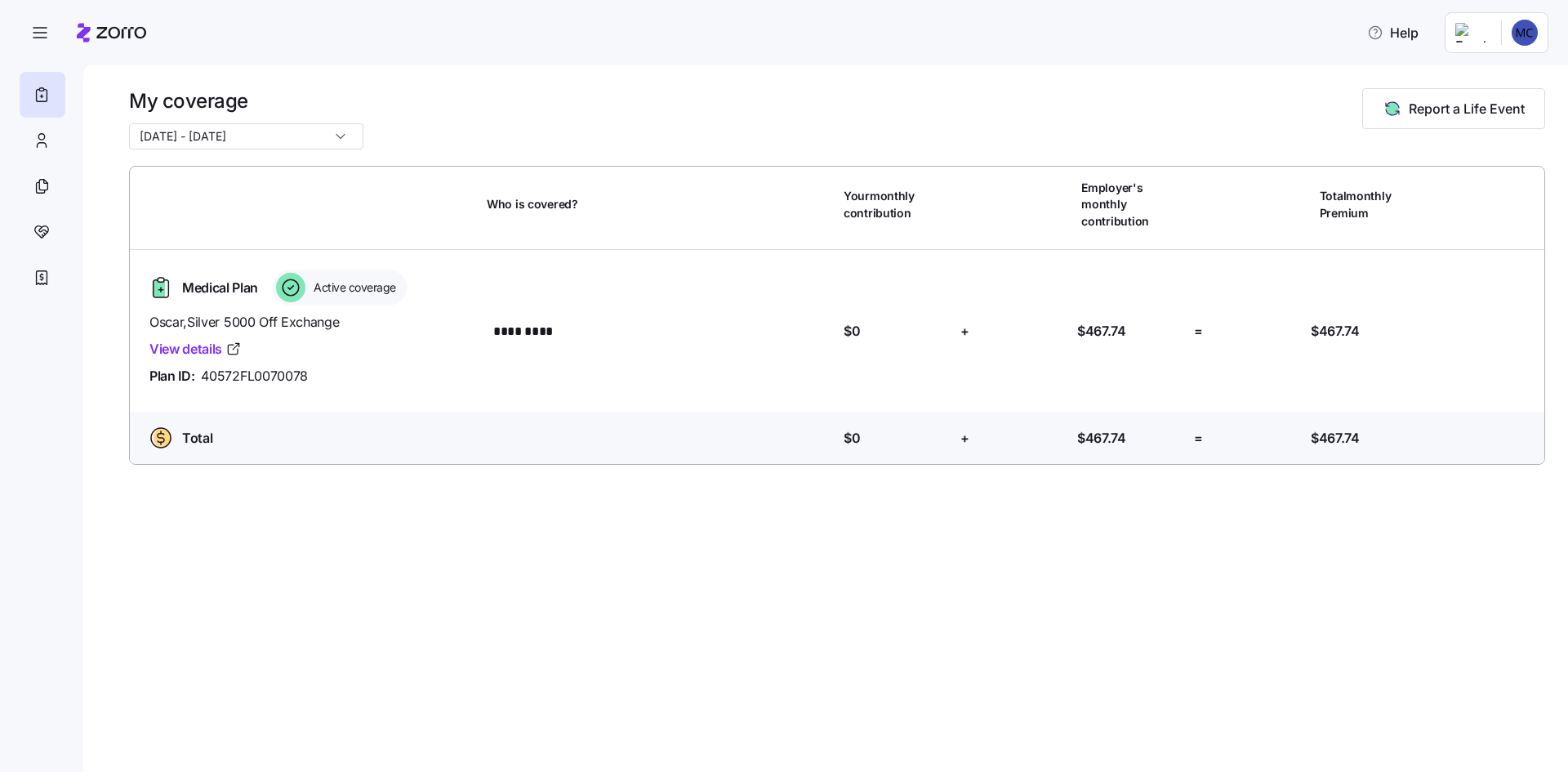
click at [115, 31] on icon at bounding box center [111, 33] width 69 height 20
click at [130, 23] on icon at bounding box center [111, 33] width 69 height 20
drag, startPoint x: 215, startPoint y: 75, endPoint x: 170, endPoint y: 1, distance: 86.6
click at [115, 54] on div "Help My coverage 10/01/2025 - 12/31/2025 Report a Life Event Who is covered? Yo…" at bounding box center [784, 381] width 1568 height 762
click at [48, 39] on icon "button" at bounding box center [40, 33] width 20 height 20
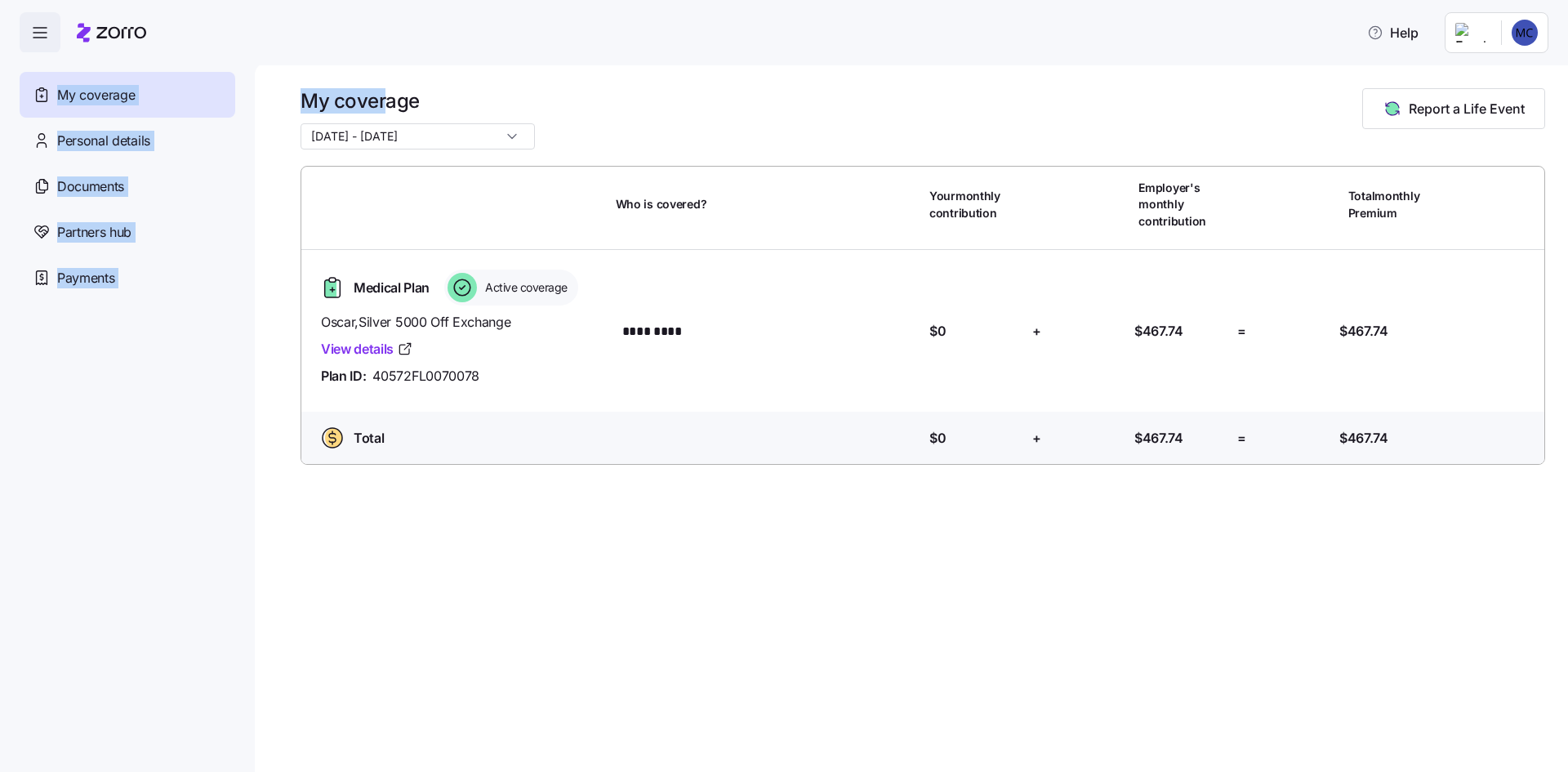
click at [48, 39] on icon "button" at bounding box center [40, 33] width 20 height 20
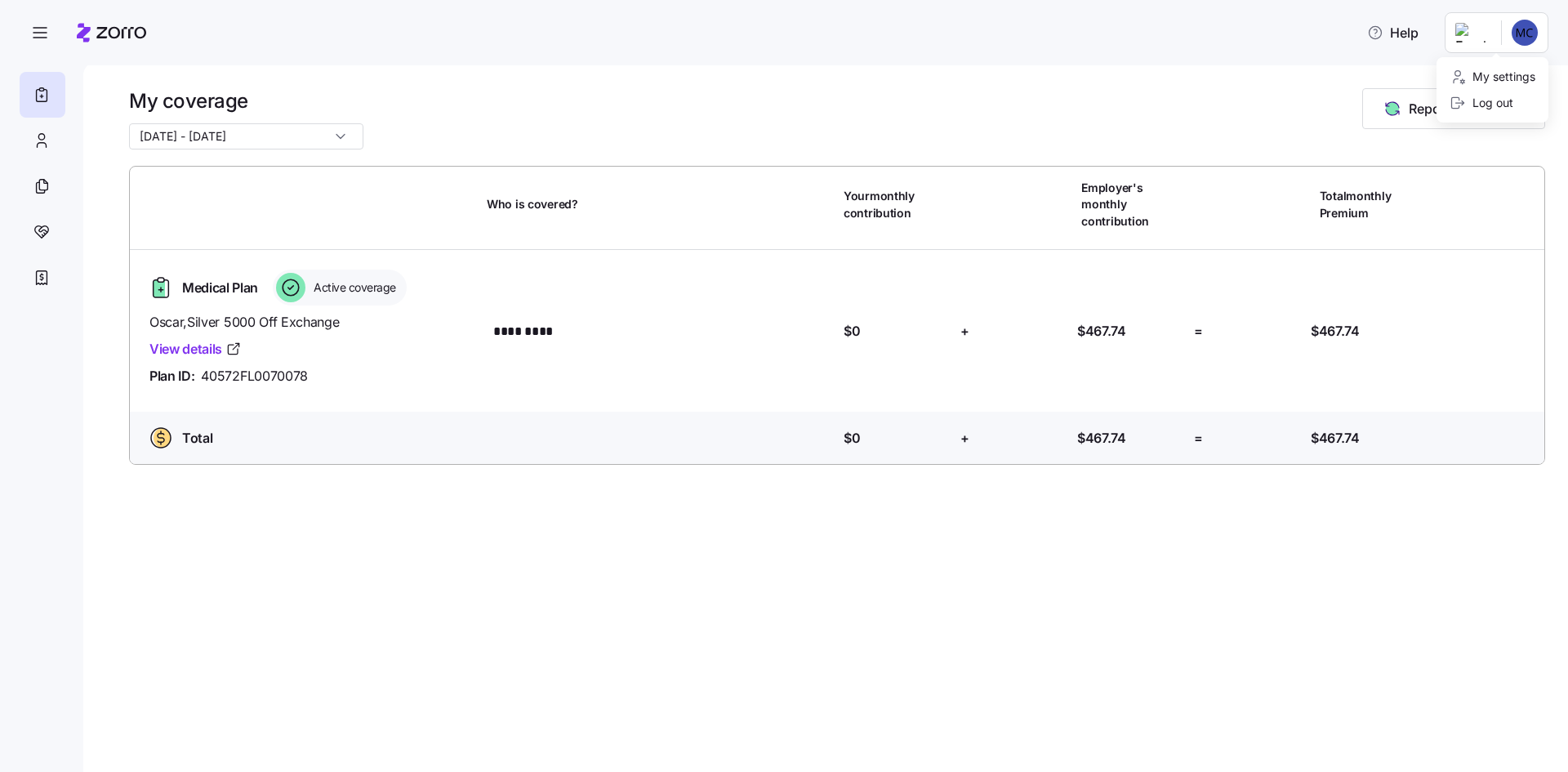
click at [1529, 36] on html "Help My coverage [DATE] - [DATE] Report a Life Event Who is covered? Your month…" at bounding box center [784, 381] width 1568 height 762
click at [1483, 114] on div "Log out" at bounding box center [1493, 102] width 99 height 26
